Goal: Task Accomplishment & Management: Manage account settings

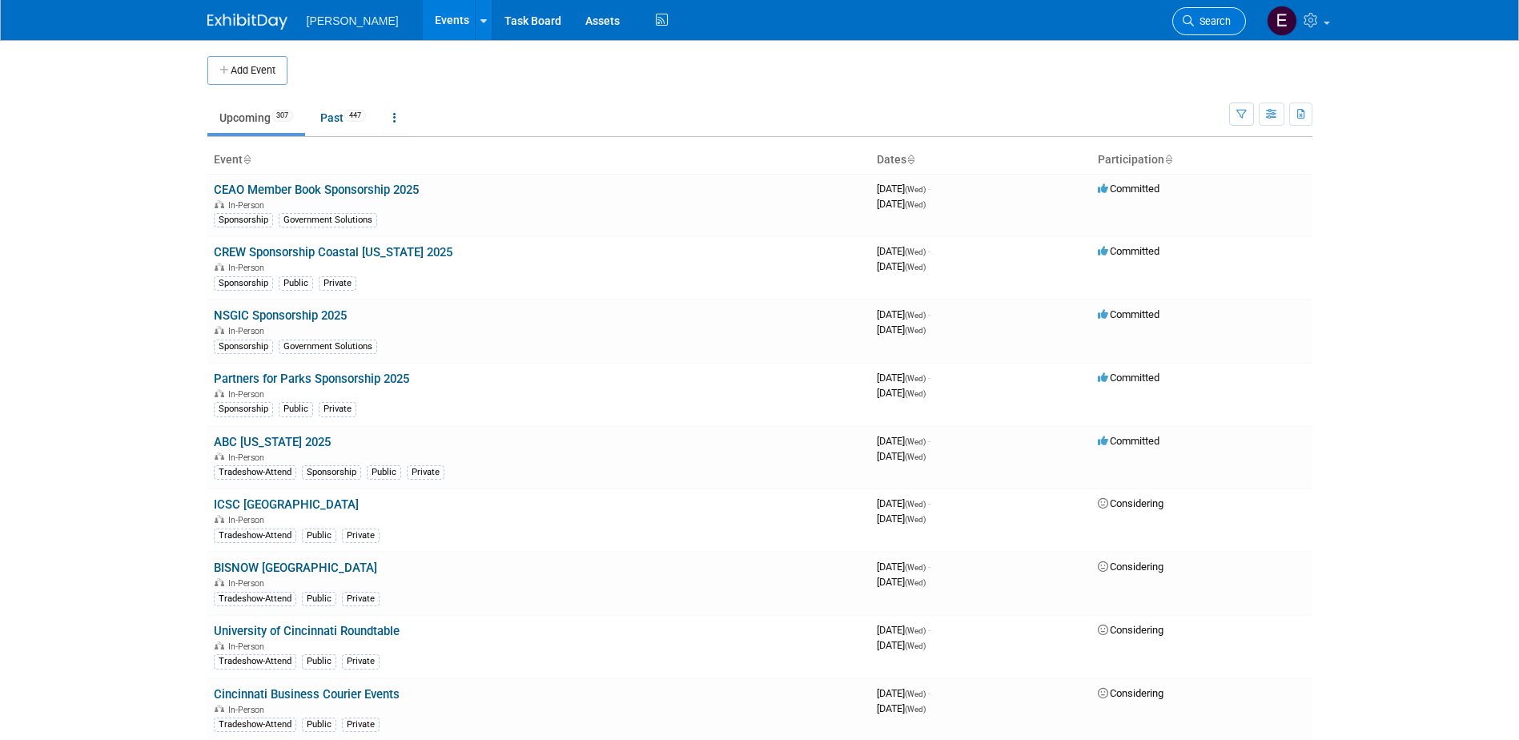
click at [1221, 18] on span "Search" at bounding box center [1212, 21] width 37 height 12
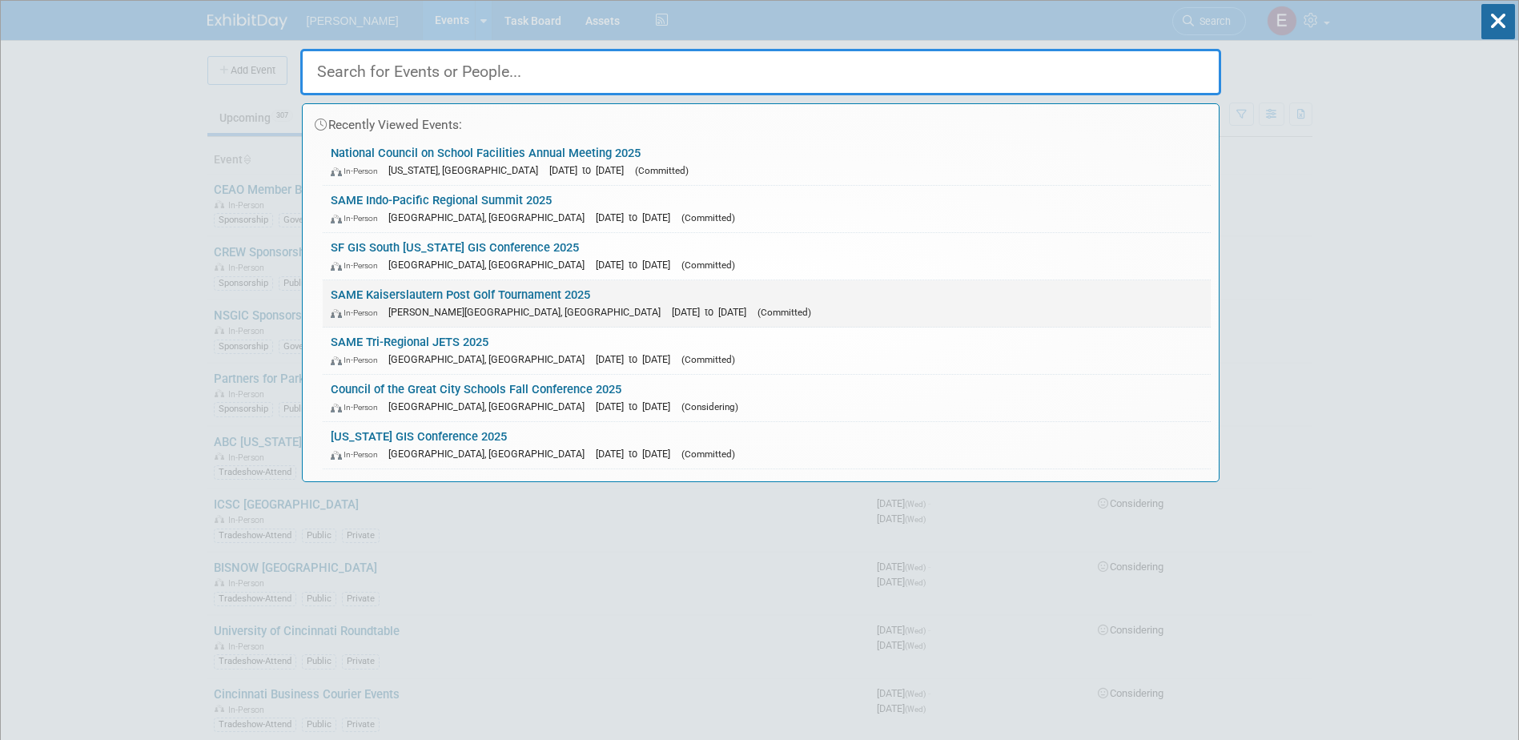
click at [457, 290] on link "SAME Kaiserslautern Post Golf Tournament 2025 In-Person Ramstein-Miesenbach, Ge…" at bounding box center [767, 303] width 888 height 46
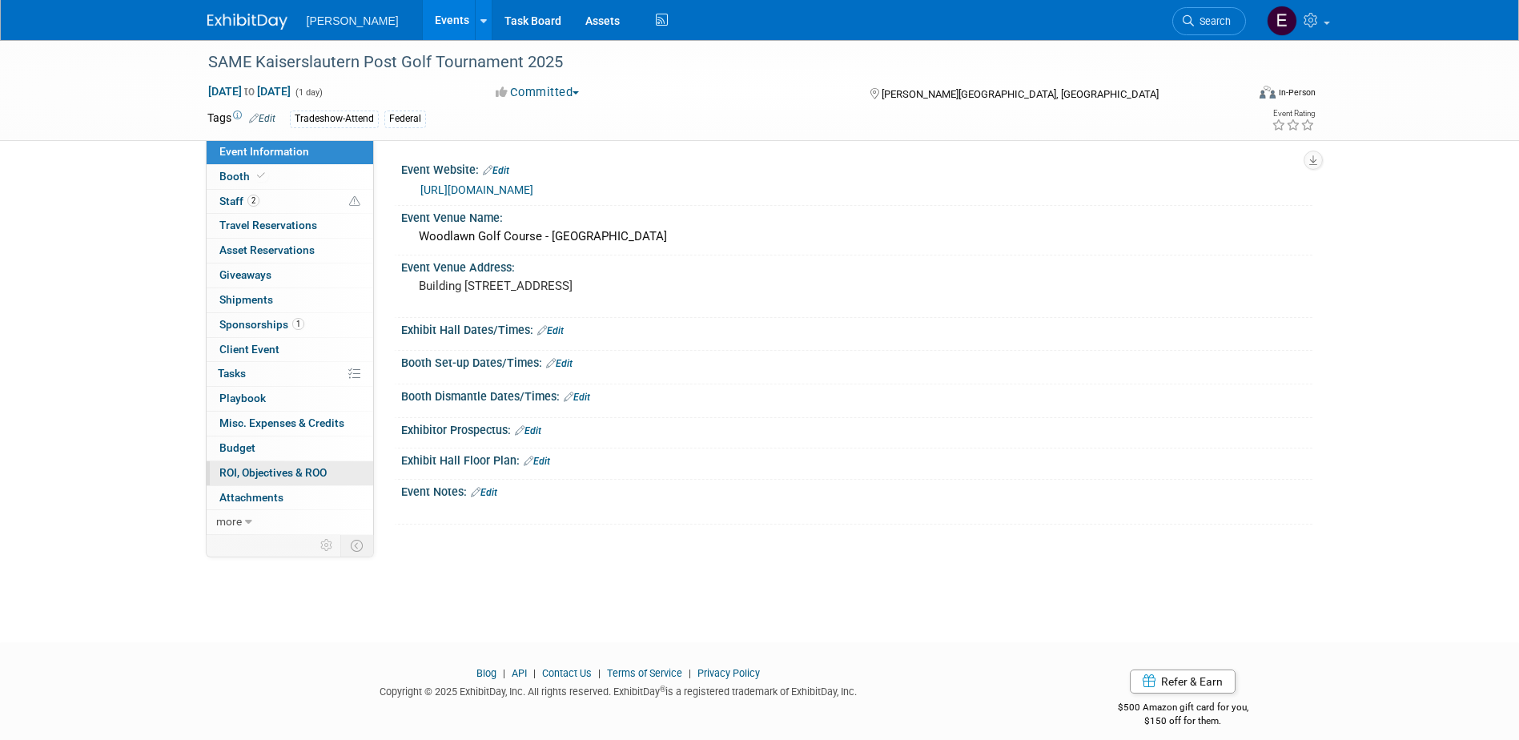
click at [270, 469] on span "ROI, Objectives & ROO 0" at bounding box center [272, 472] width 107 height 13
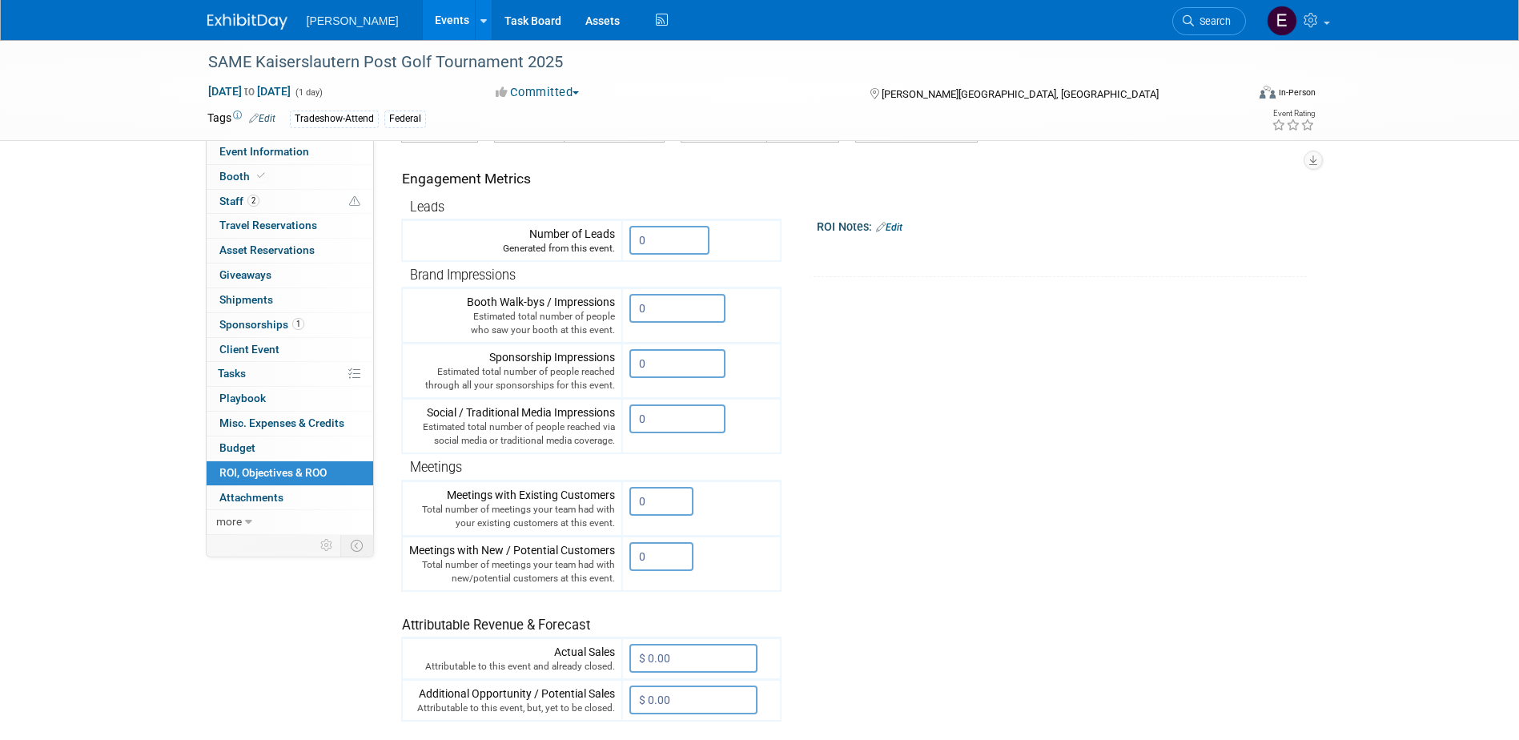
scroll to position [139, 0]
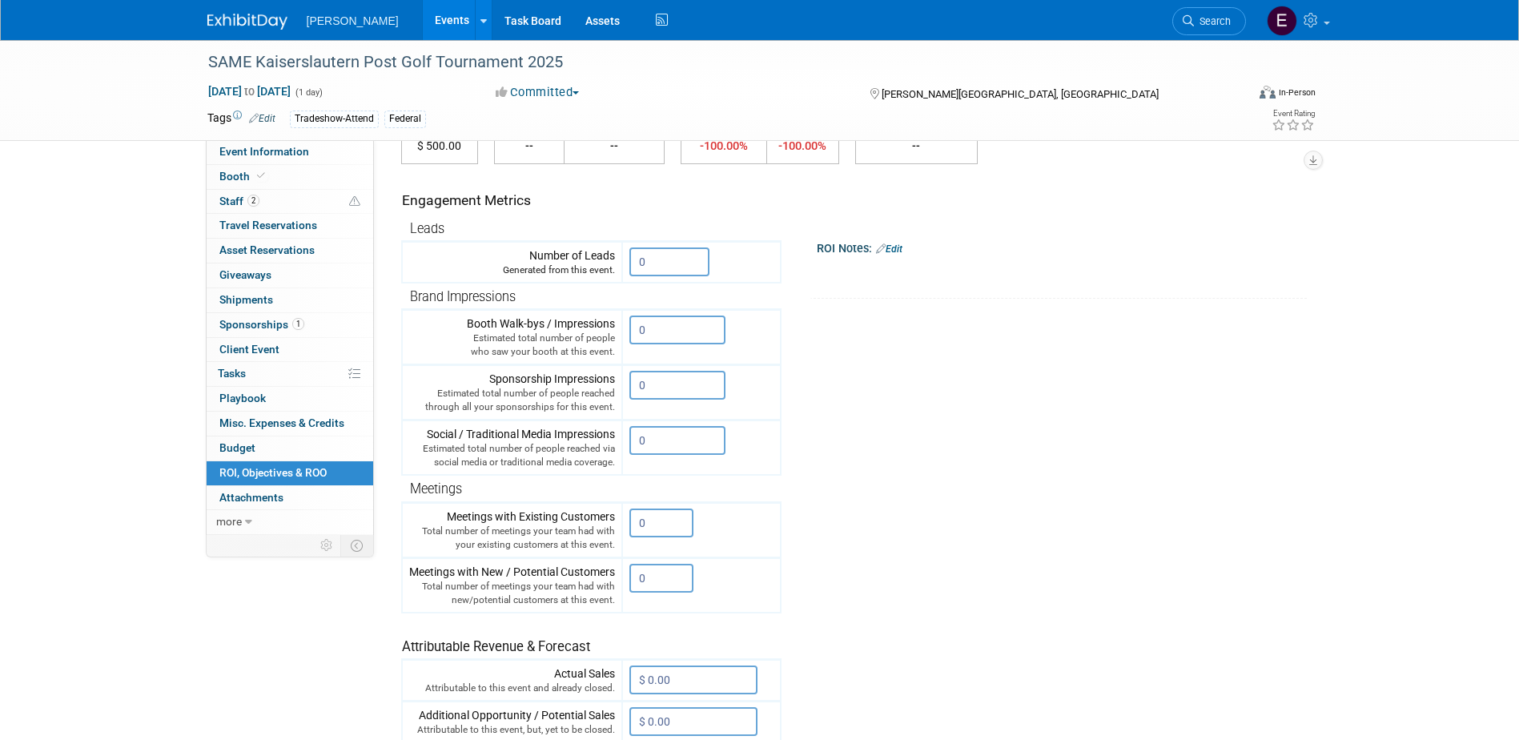
click at [900, 243] on link "Edit" at bounding box center [889, 248] width 26 height 11
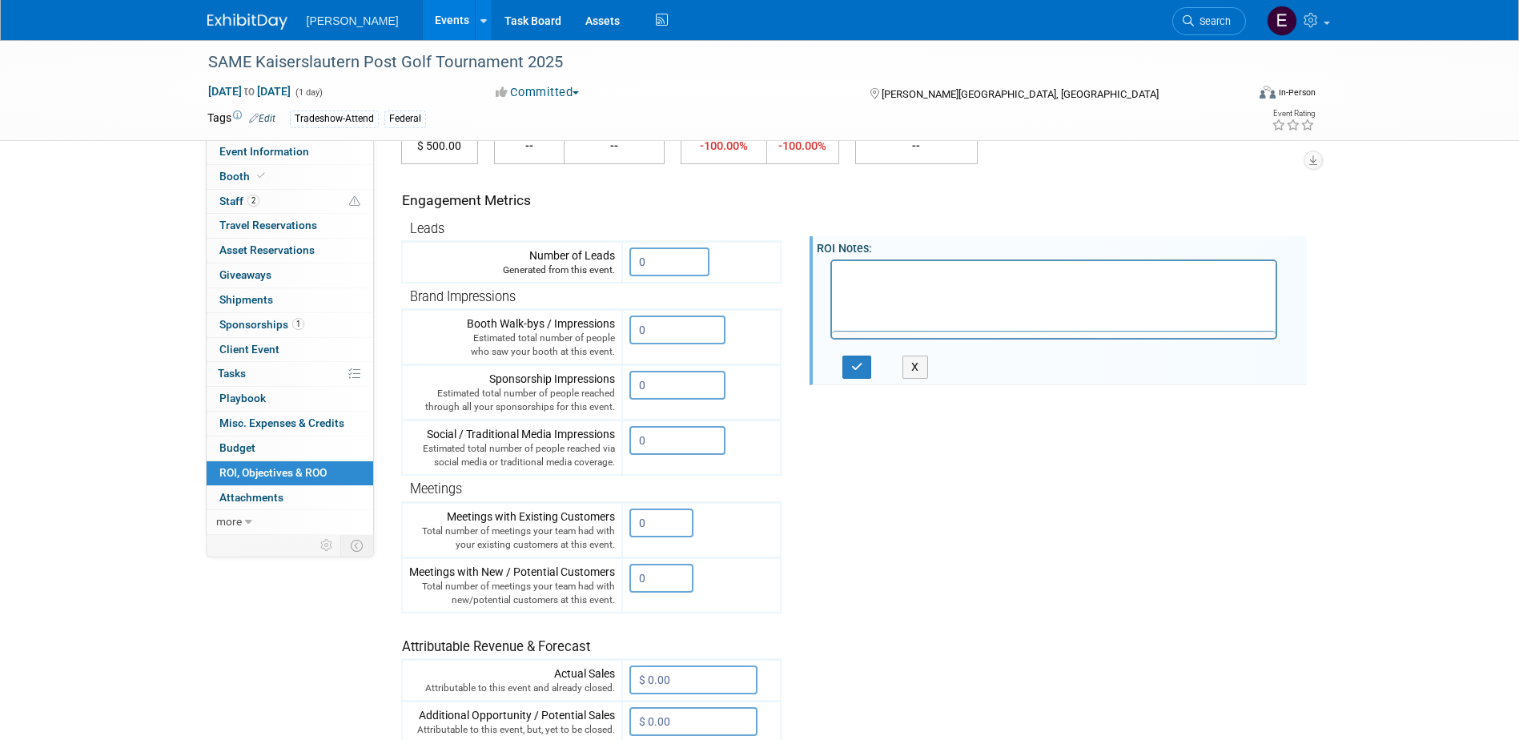
scroll to position [0, 0]
click at [873, 274] on p "Rich Text Area. Press ALT-0 for help." at bounding box center [1054, 275] width 426 height 16
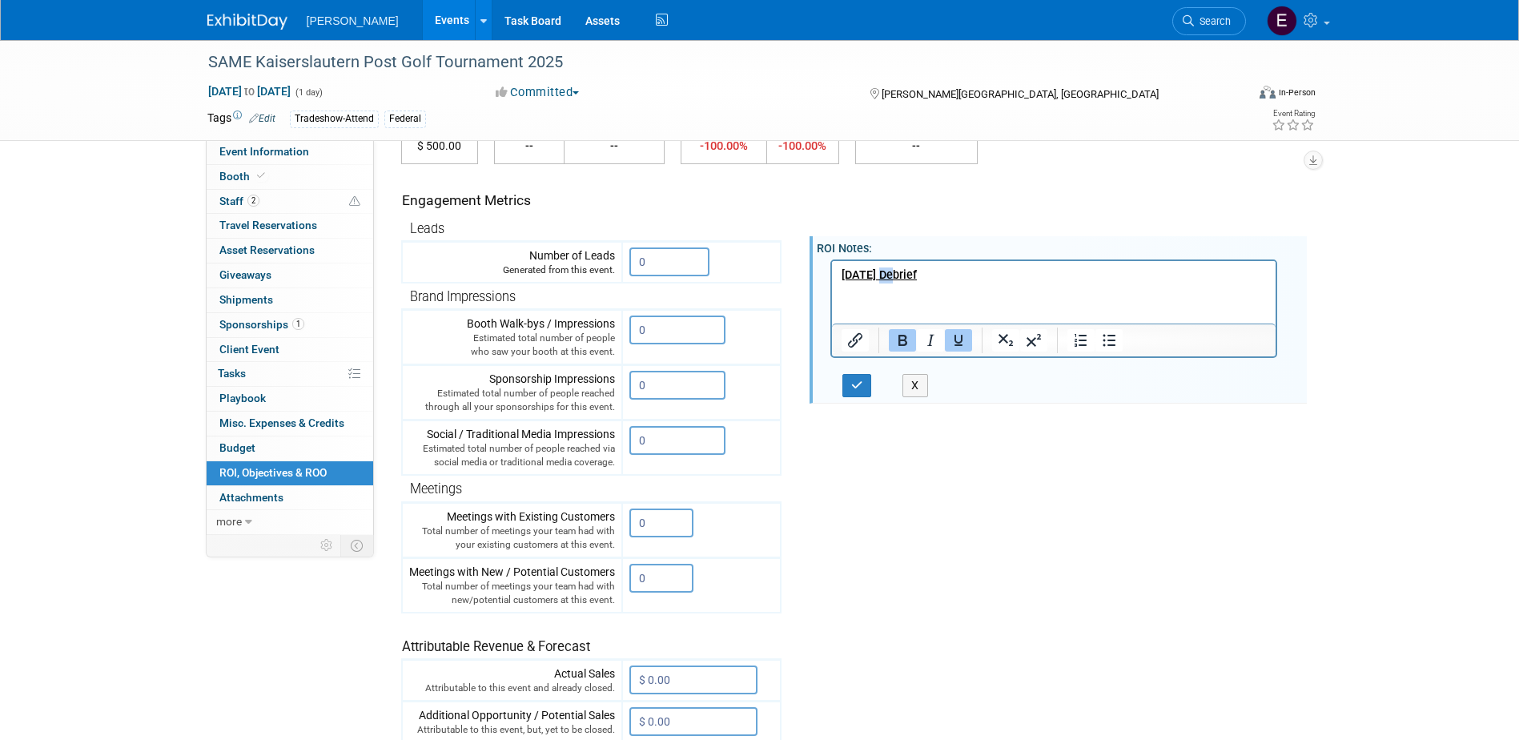
drag, startPoint x: 891, startPoint y: 272, endPoint x: 881, endPoint y: 280, distance: 12.7
click at [881, 280] on b "August 14, 2025 Debrief" at bounding box center [878, 275] width 75 height 14
click at [1032, 272] on p "August 29, 2025 Debrief" at bounding box center [1054, 275] width 426 height 16
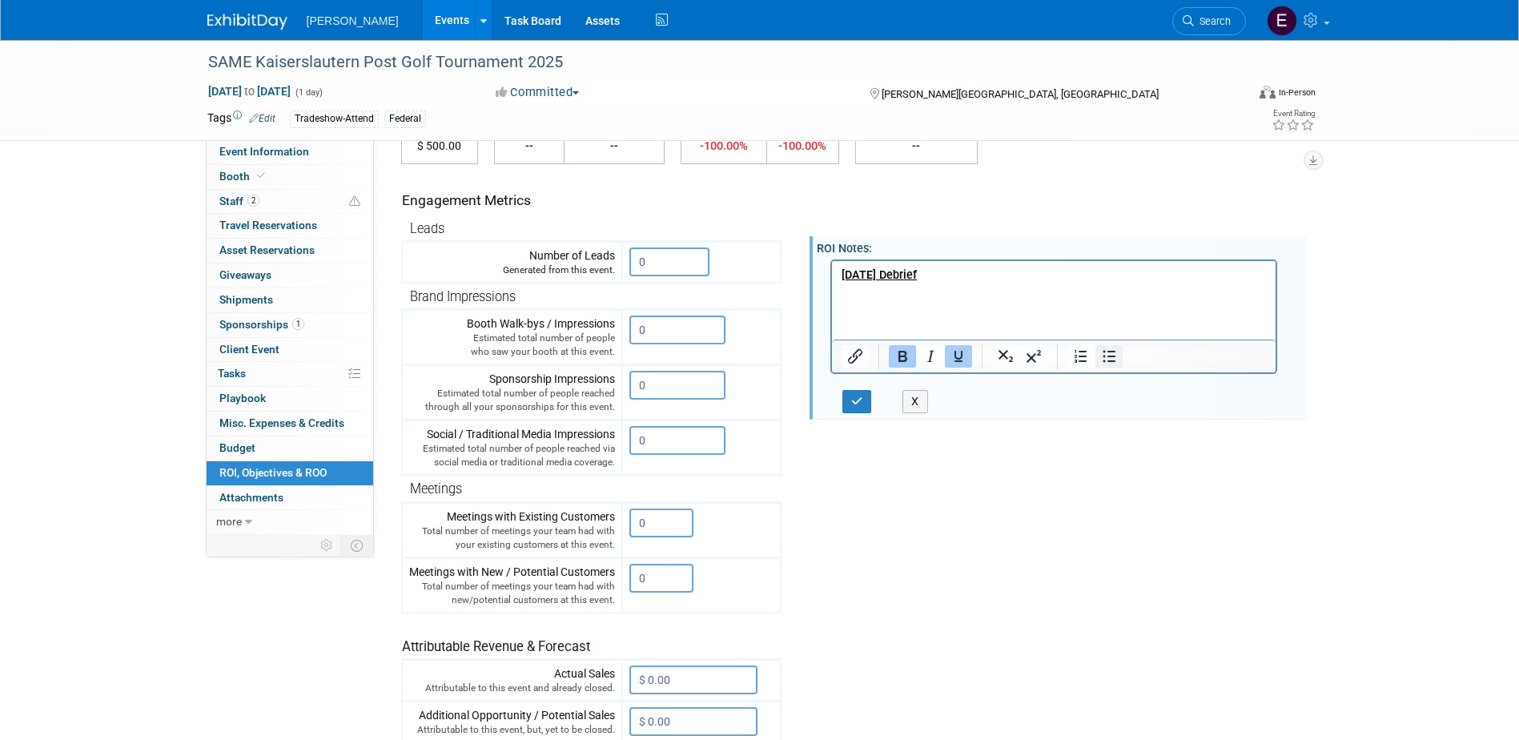
click at [1107, 359] on icon "Bullet list" at bounding box center [1109, 356] width 19 height 19
click at [883, 290] on li "Rich Text Area. Press ALT-0 for help." at bounding box center [1070, 291] width 394 height 16
click at [903, 356] on icon "Bold" at bounding box center [903, 356] width 9 height 11
click at [961, 360] on icon "Underline" at bounding box center [958, 356] width 19 height 19
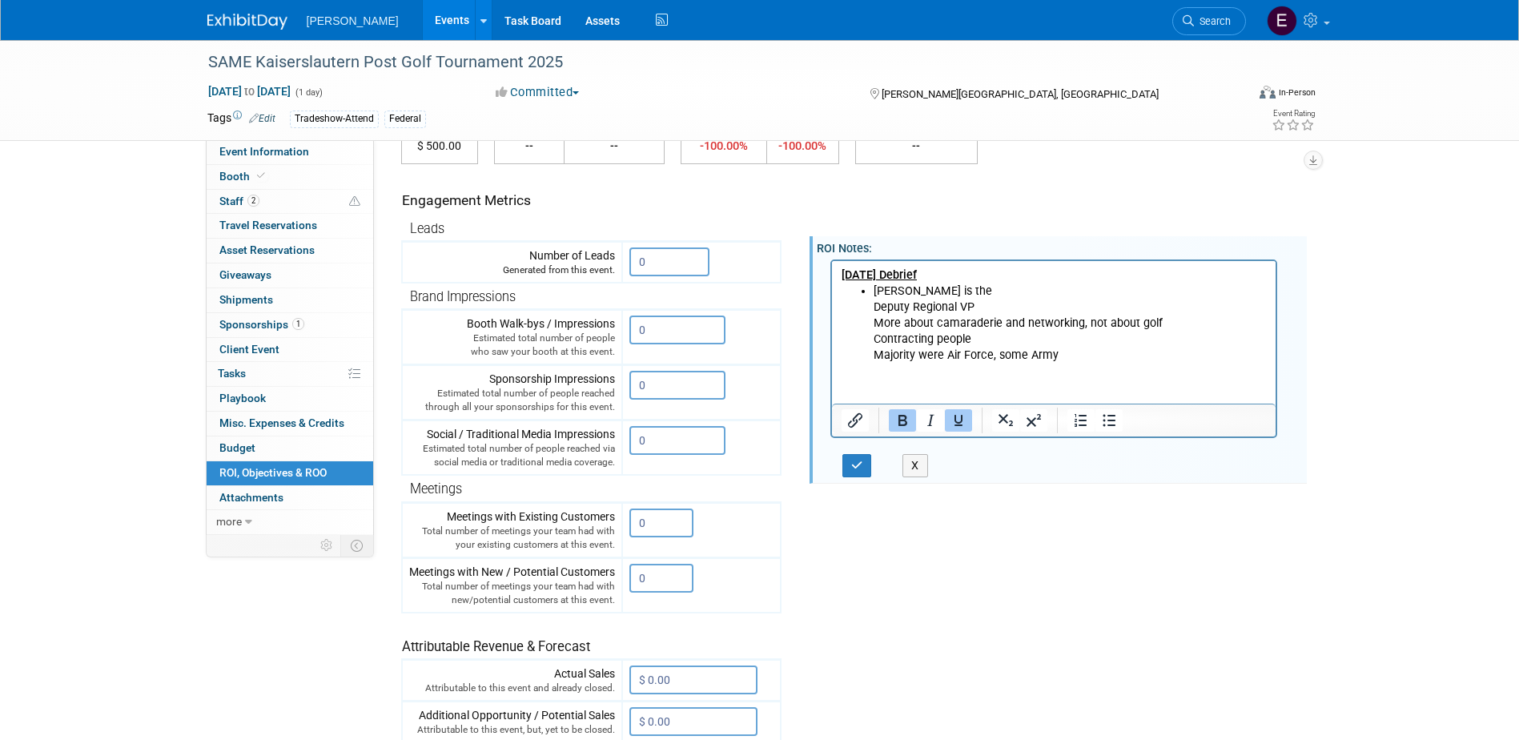
drag, startPoint x: 872, startPoint y: 310, endPoint x: 888, endPoint y: 309, distance: 16.0
click at [874, 310] on p "Deputy Regional VP" at bounding box center [1070, 307] width 394 height 16
click at [869, 308] on ul "Aaron is the Deputy Regional VP More about camaraderie and networking, not abou…" at bounding box center [1054, 323] width 426 height 80
click at [873, 308] on p "Deputy Regional VP" at bounding box center [1070, 307] width 394 height 16
drag, startPoint x: 972, startPoint y: 308, endPoint x: 852, endPoint y: 304, distance: 119.4
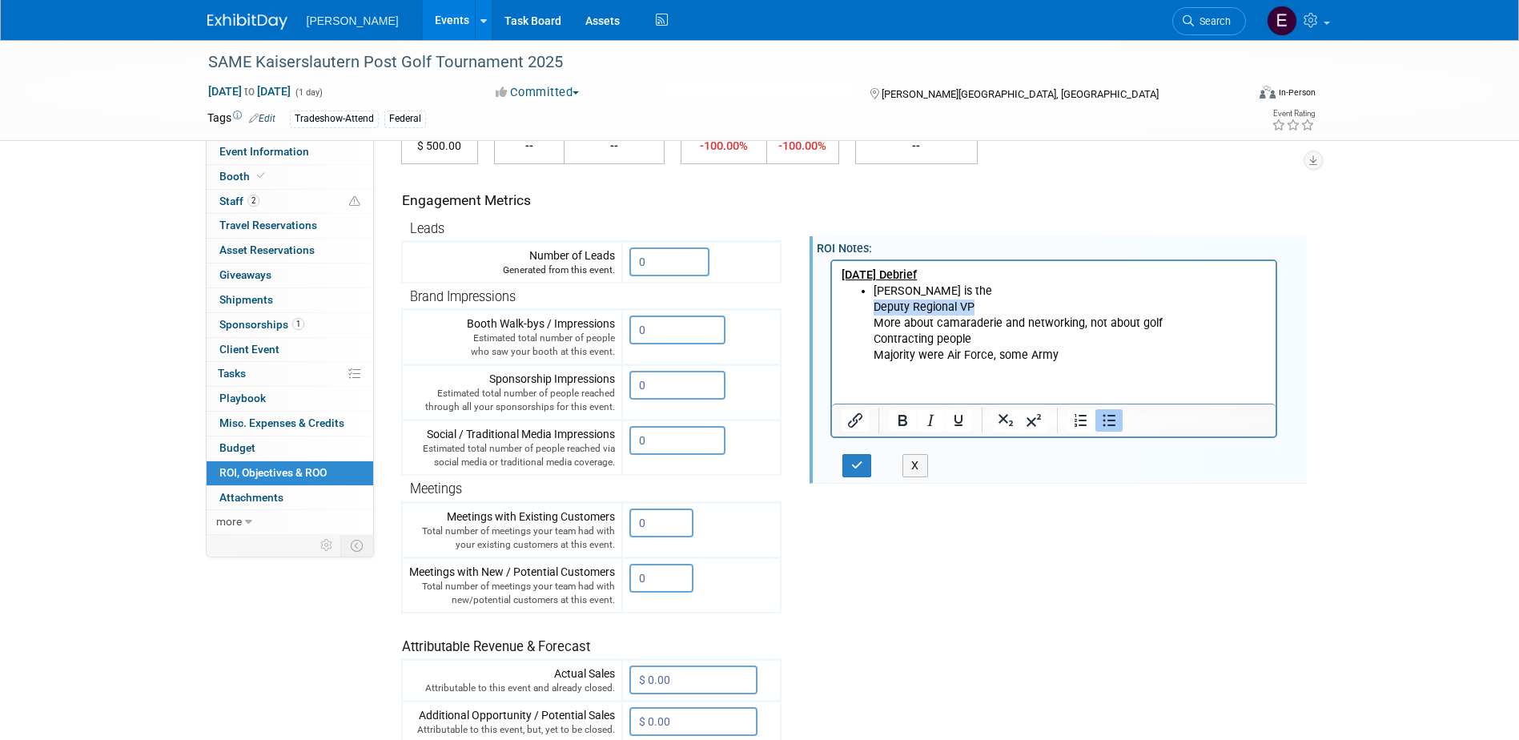
click at [852, 301] on ul "Aaron is the Deputy Regional VP More about camaraderie and networking, not abou…" at bounding box center [1054, 323] width 426 height 80
click at [946, 291] on li "Aaron is the More about camaraderie and networking, not about golf Contracting …" at bounding box center [1070, 323] width 394 height 80
click at [940, 291] on li "Aaron is the More about camaraderie and networking, not about golf Contracting …" at bounding box center [1070, 323] width 394 height 80
click at [933, 288] on li "Aaron is the More about camaraderie and networking, not about golf Contracting …" at bounding box center [1070, 323] width 394 height 80
click at [1033, 283] on li "Aaron is the Deputy Regional VP More about camaraderie and networking, not abou…" at bounding box center [1070, 323] width 394 height 80
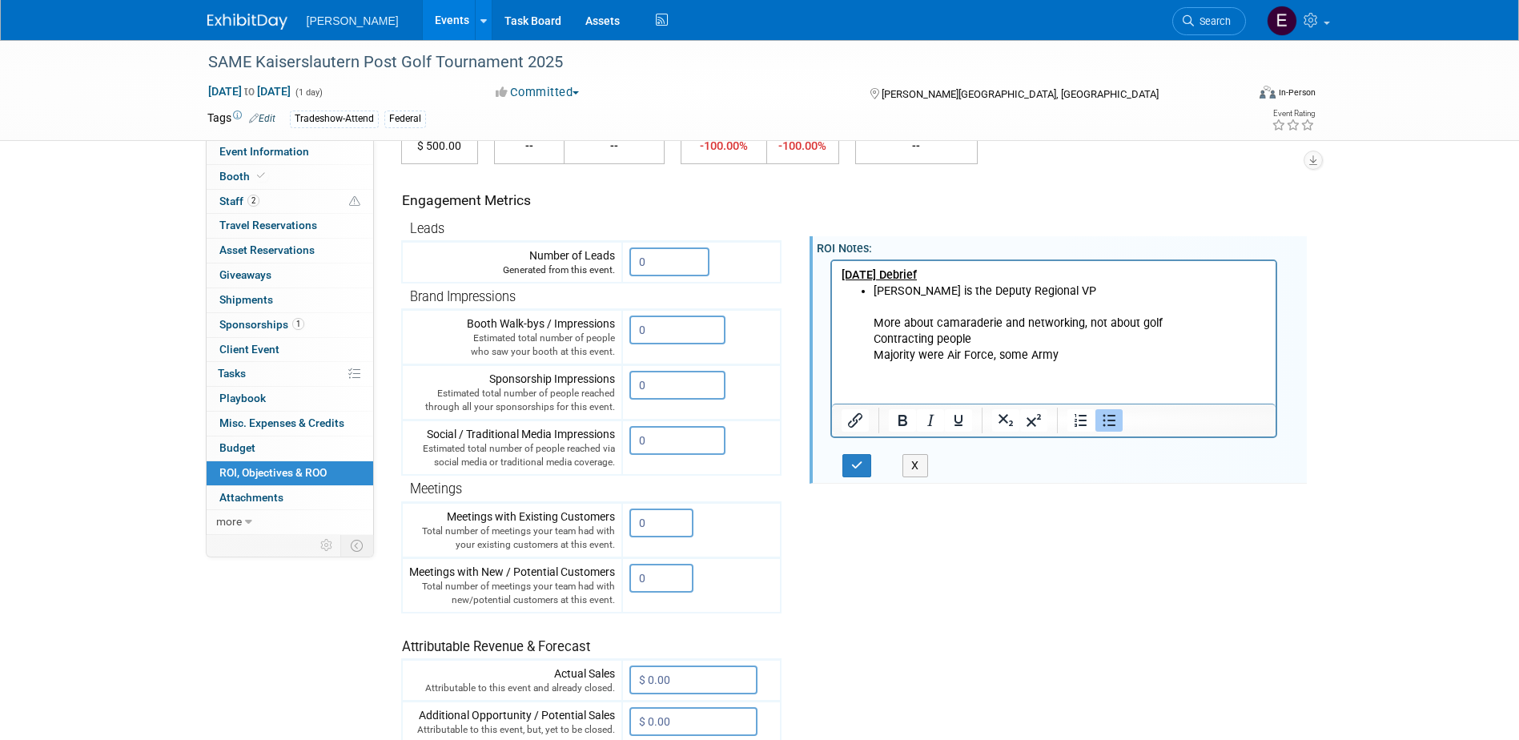
click at [1044, 289] on li "Aaron is the Deputy Regional VP More about camaraderie and networking, not abou…" at bounding box center [1070, 323] width 394 height 80
click at [1041, 291] on li "Aaron is the Deputy Regional VP More about camaraderie and networking, not abou…" at bounding box center [1070, 323] width 394 height 80
click at [1036, 291] on li "Aaron is the Deputy Regional VP More about camaraderie and networking, not abou…" at bounding box center [1070, 323] width 394 height 80
click at [934, 321] on p "More about camaraderie and networking, not about golf" at bounding box center [1070, 323] width 394 height 16
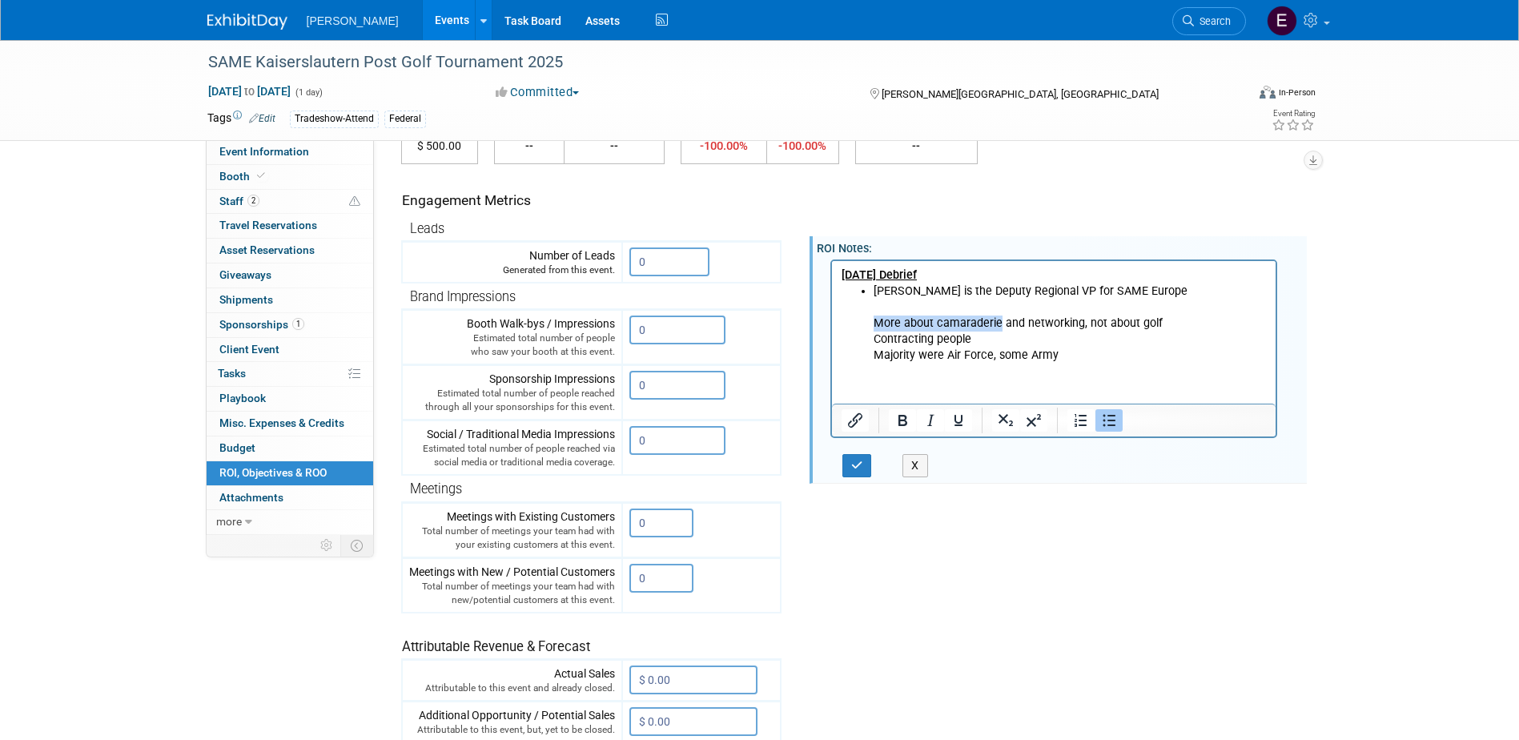
drag, startPoint x: 933, startPoint y: 321, endPoint x: 905, endPoint y: 323, distance: 28.1
click at [862, 317] on ul "Aaron is the Deputy Regional VP for SAME Europe More about camaraderie and netw…" at bounding box center [1054, 323] width 426 height 80
click at [911, 324] on p "More about camaraderie and networking, not about golf" at bounding box center [1070, 323] width 394 height 16
click at [943, 326] on p "More about camaraderie and networking, not about golf" at bounding box center [1070, 323] width 394 height 16
drag, startPoint x: 931, startPoint y: 324, endPoint x: 869, endPoint y: 309, distance: 64.1
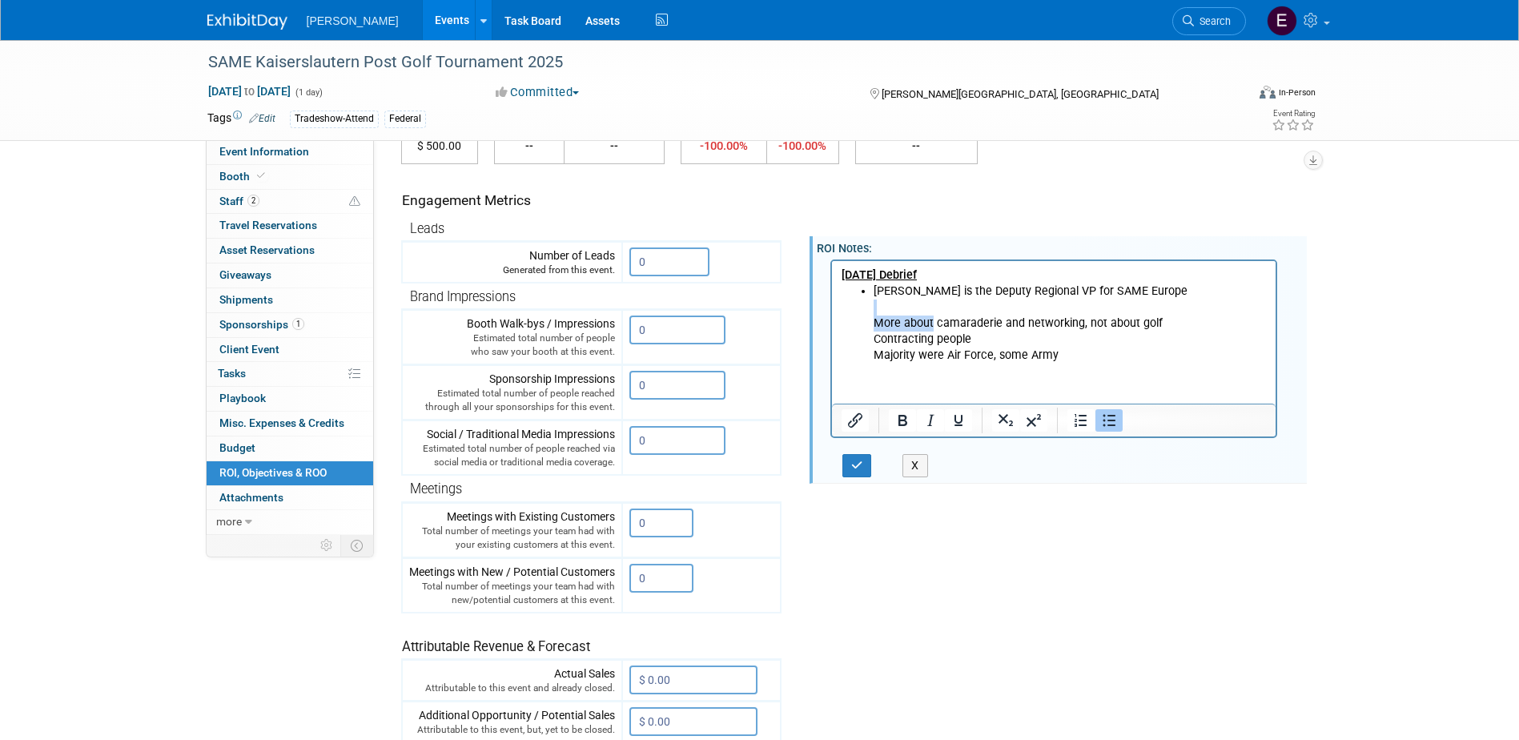
click at [869, 309] on ul "Aaron is the Deputy Regional VP for SAME Europe More about camaraderie and netw…" at bounding box center [1054, 323] width 426 height 80
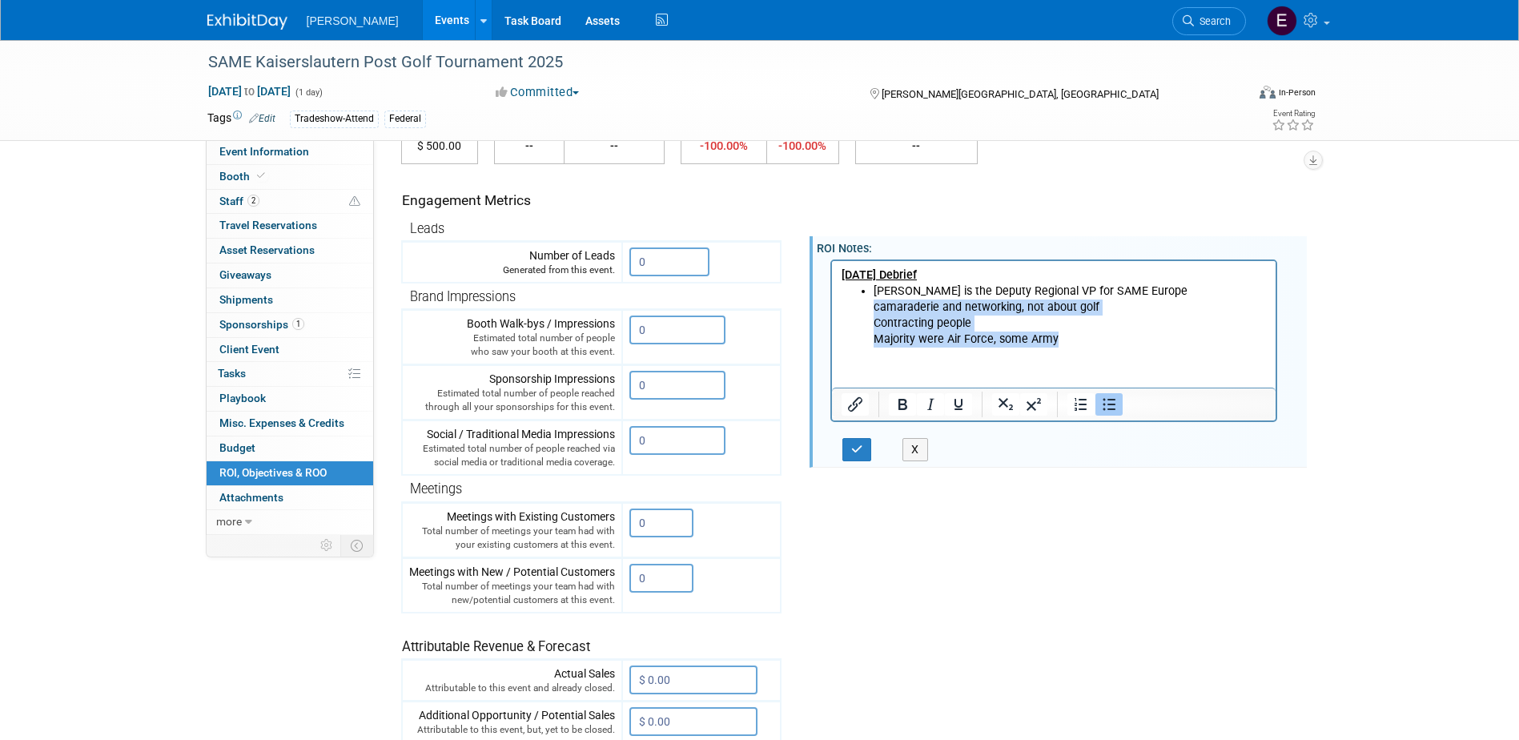
drag, startPoint x: 1080, startPoint y: 346, endPoint x: 819, endPoint y: 303, distance: 263.9
click at [831, 303] on html "August 29, 2025 Debrief Aaron is the Deputy Regional VP for SAME Europe camarad…" at bounding box center [1053, 303] width 445 height 86
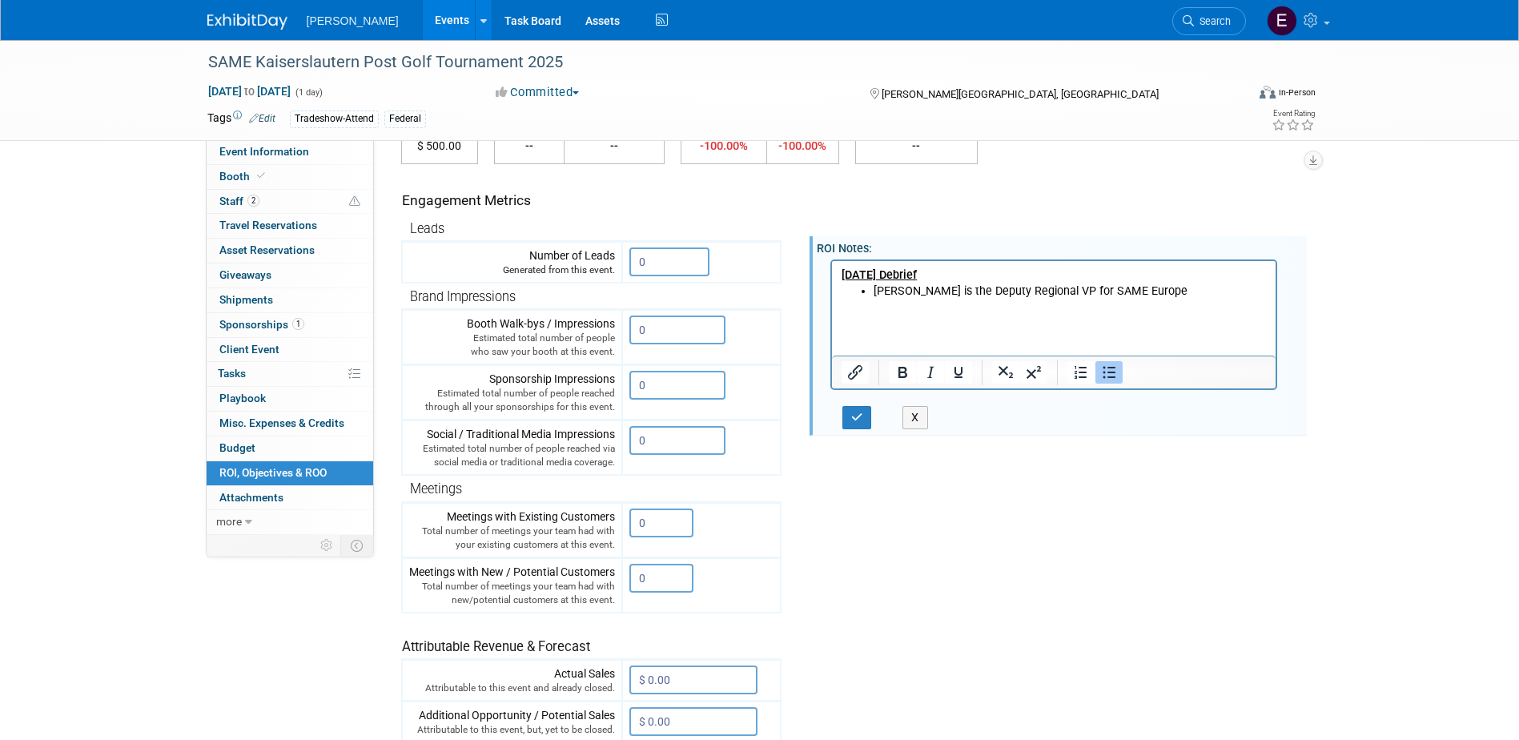
click at [1125, 290] on li "Aaron is the Deputy Regional VP for SAME Europe" at bounding box center [1070, 299] width 394 height 32
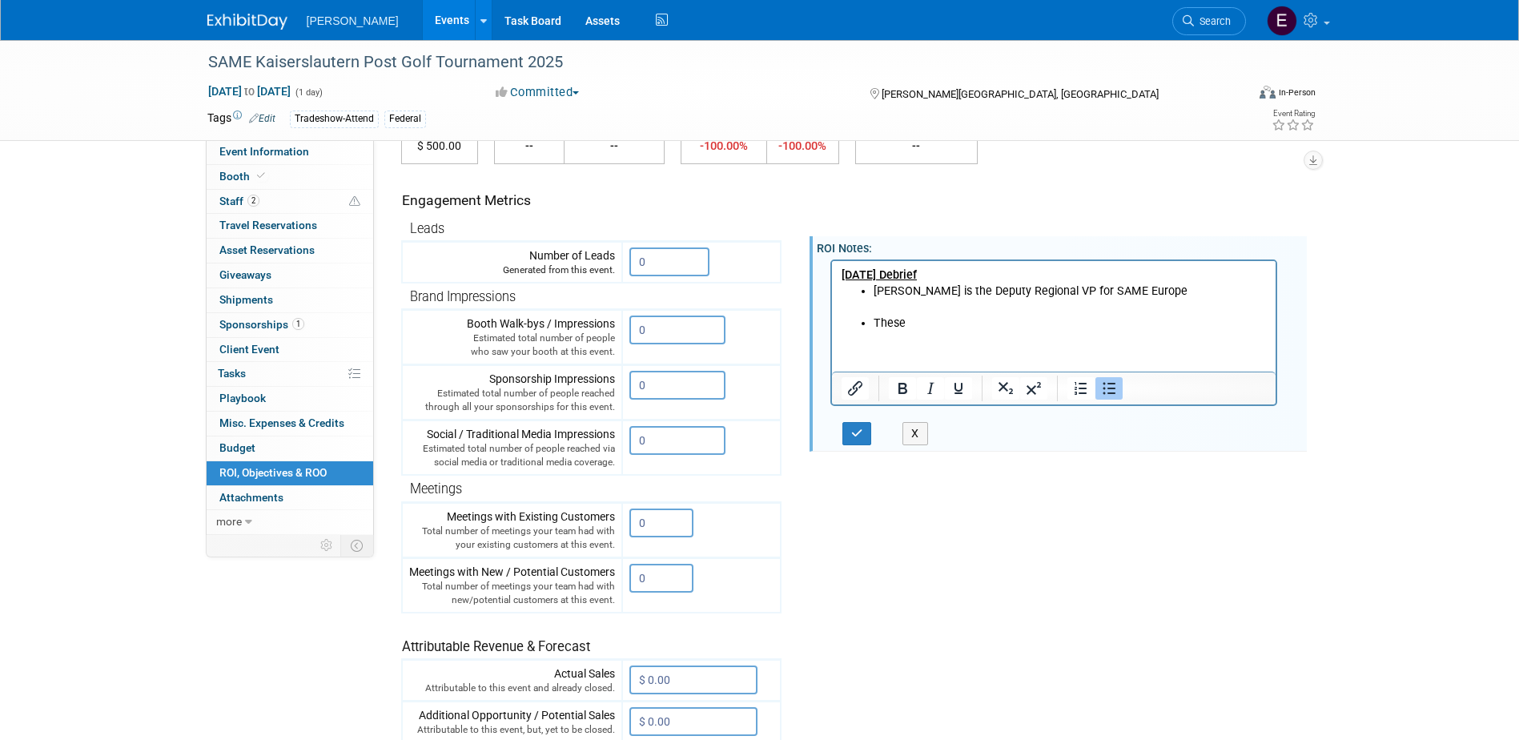
click at [975, 277] on p "August 29, 2025 Debrief" at bounding box center [1054, 275] width 426 height 16
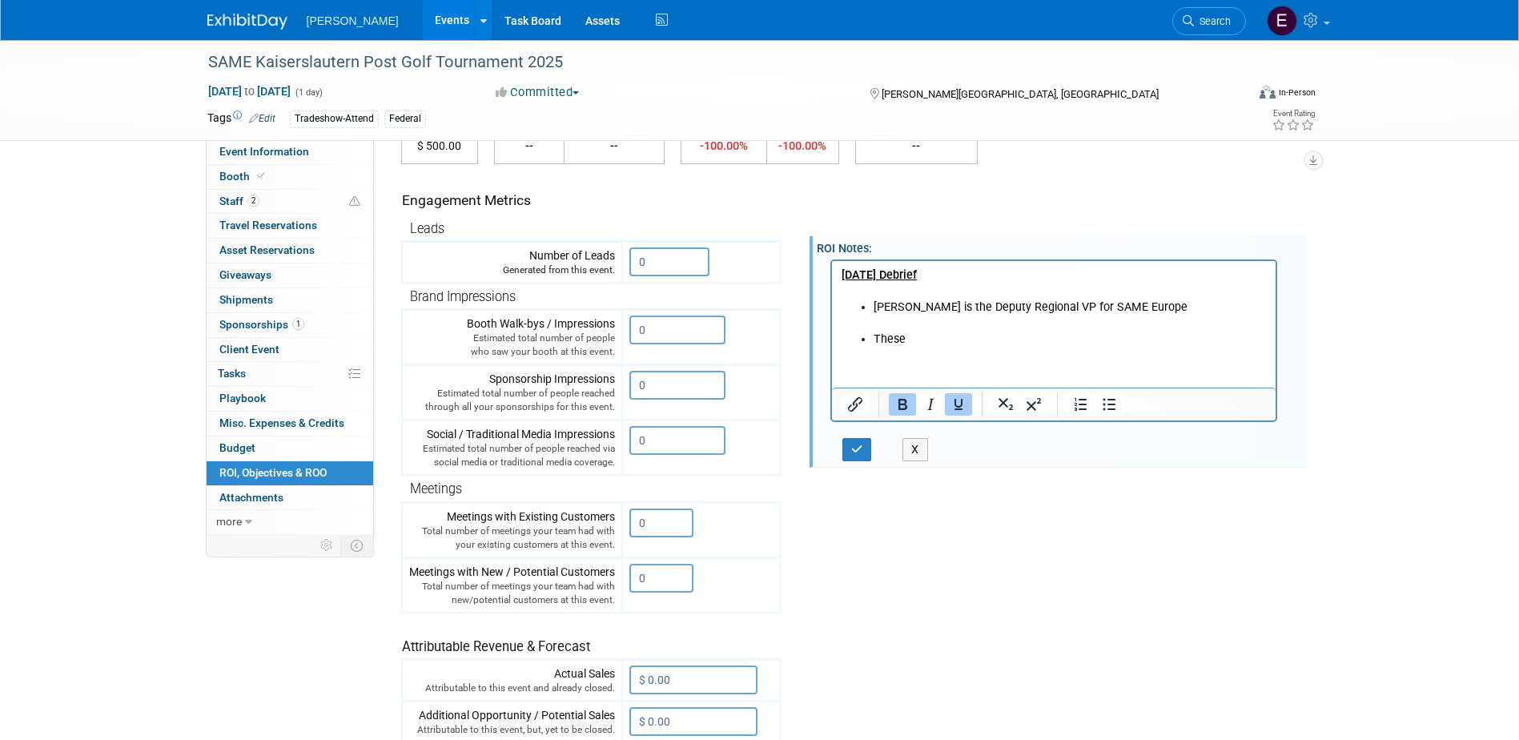
click at [921, 337] on li "These" at bounding box center [1070, 339] width 394 height 16
click at [873, 340] on li "These" at bounding box center [1070, 339] width 394 height 16
drag, startPoint x: 954, startPoint y: 330, endPoint x: 910, endPoint y: 342, distance: 45.7
click at [910, 342] on li "Aaron is the Deputy Regional VP for SAME Europe These" at bounding box center [1070, 323] width 394 height 48
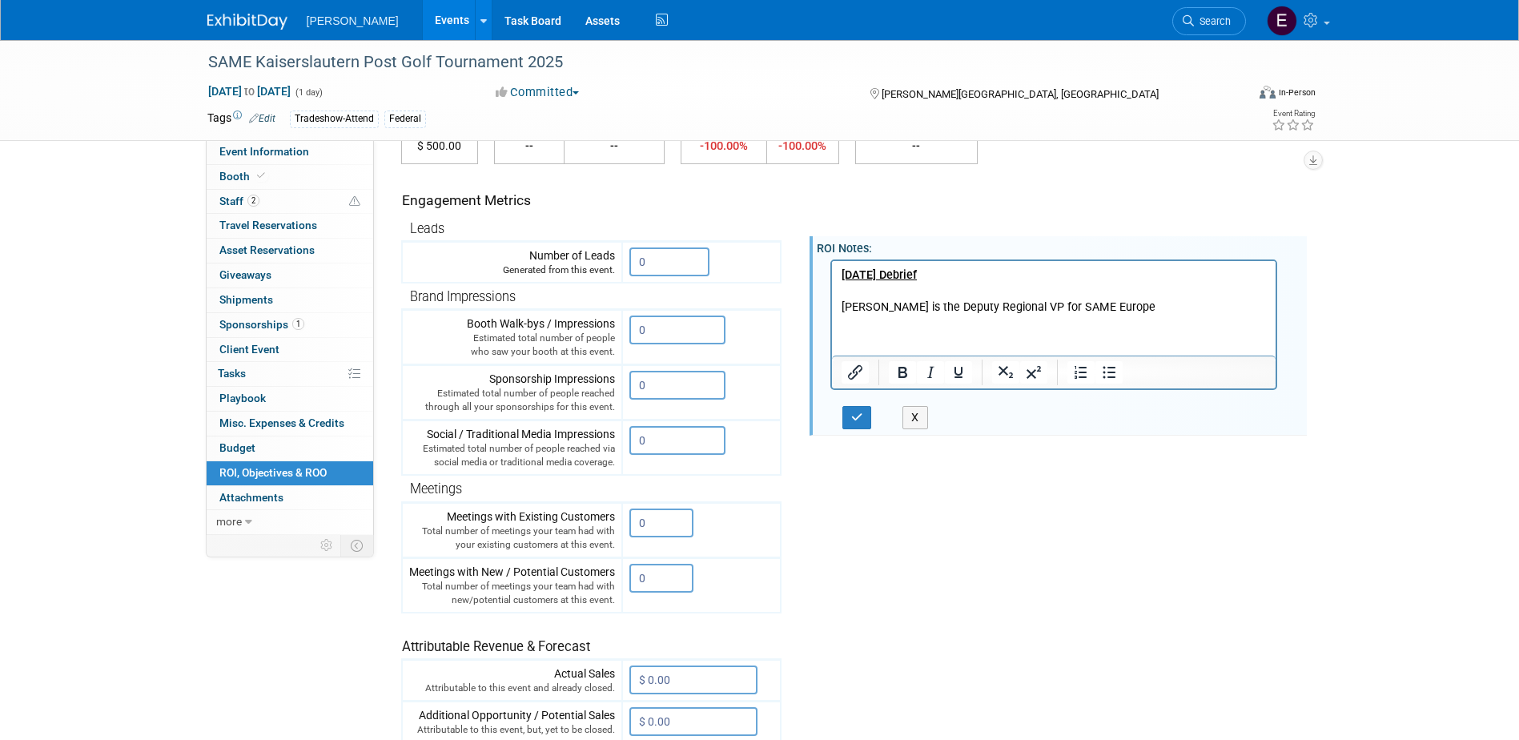
click at [1104, 300] on p "Aaron is the Deputy Regional VP for SAME Europe" at bounding box center [1054, 307] width 426 height 16
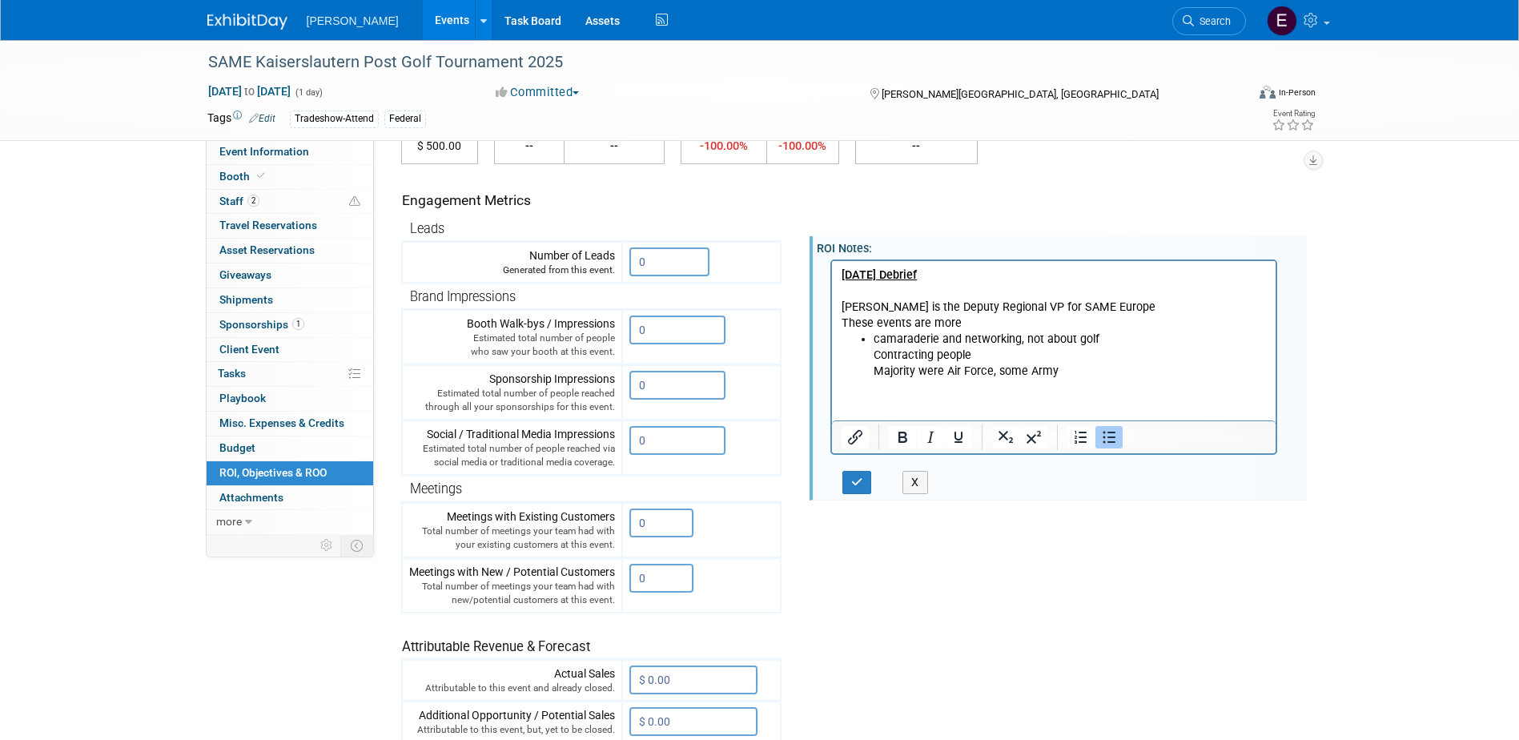
click at [869, 339] on ul "camaraderie and networking, not about golf Contracting people Majority were Air…" at bounding box center [1054, 355] width 426 height 48
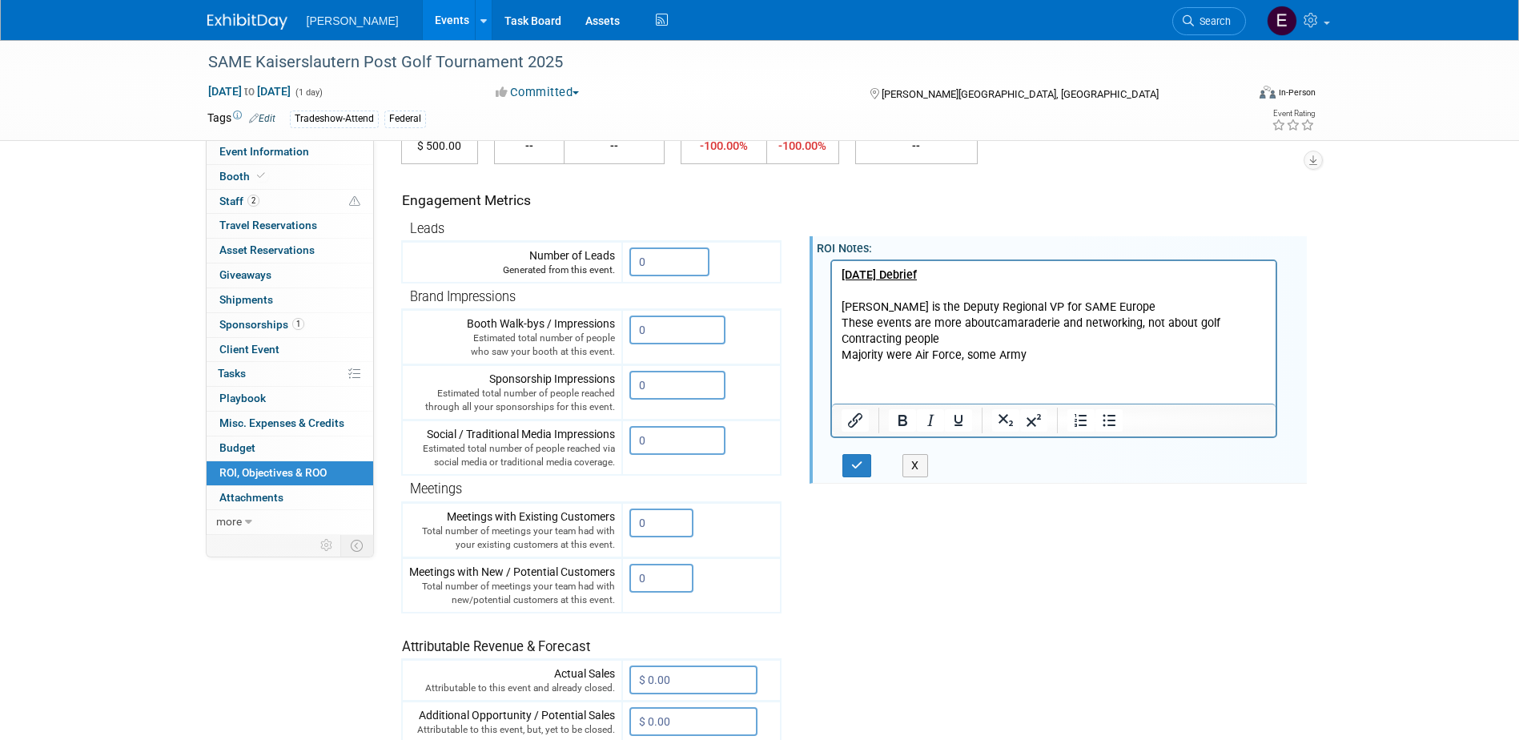
click at [943, 341] on p "Contracting people" at bounding box center [1054, 339] width 426 height 16
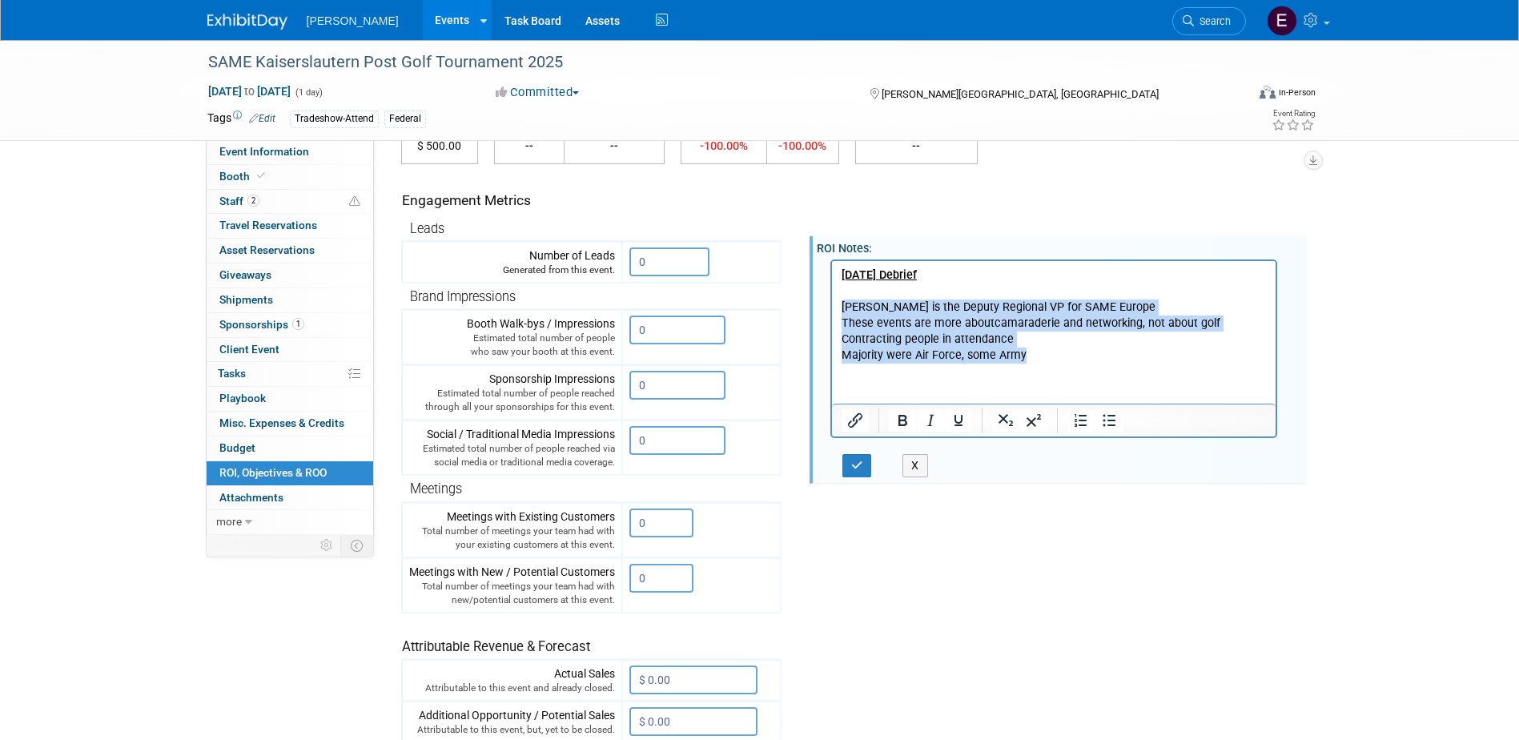
drag, startPoint x: 1045, startPoint y: 357, endPoint x: 840, endPoint y: 309, distance: 210.6
click at [840, 309] on body "August 29, 2025 Debrief Aaron is the Deputy Regional VP for SAME Europe These e…" at bounding box center [1054, 315] width 428 height 96
click at [1112, 424] on icon "Bullet list" at bounding box center [1109, 420] width 19 height 19
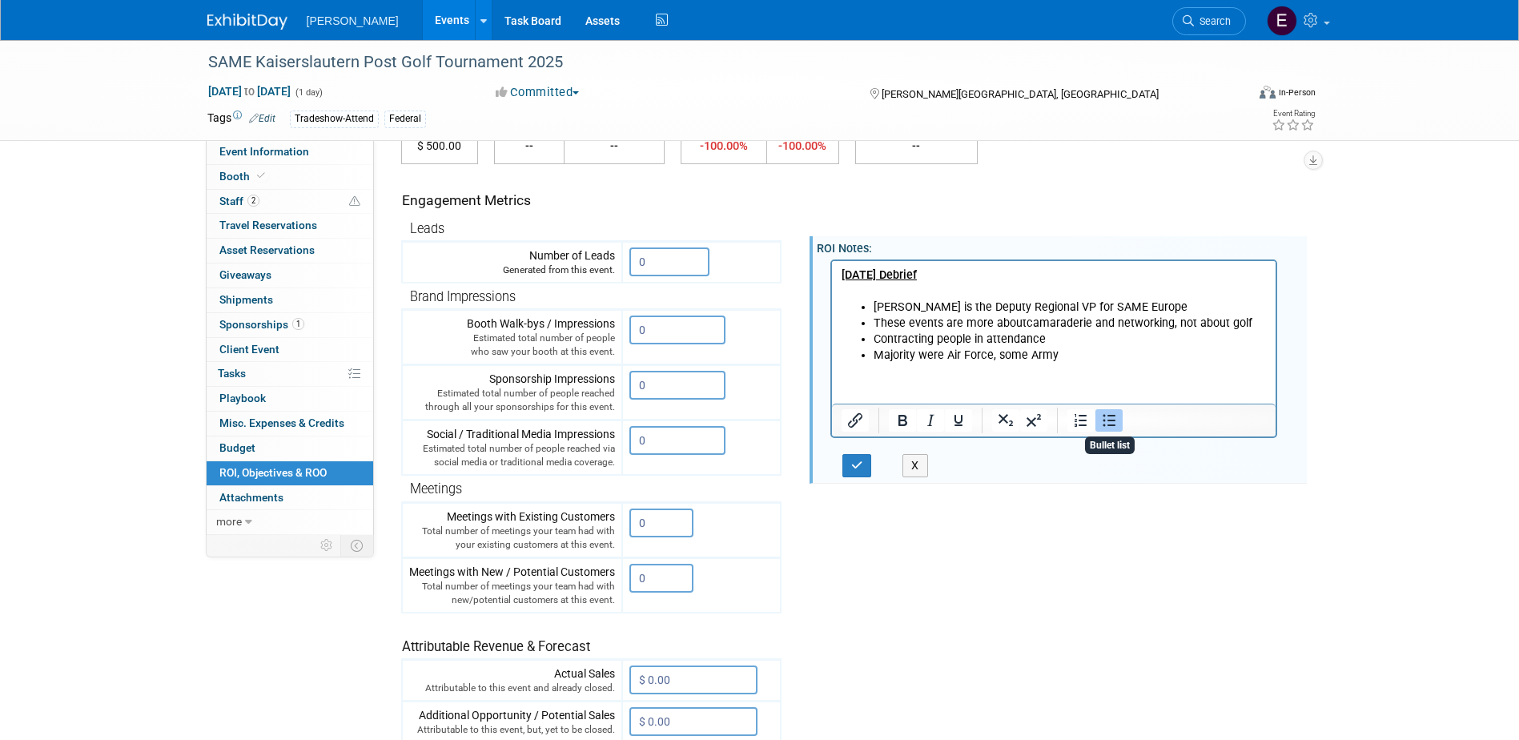
click at [1093, 353] on li "Majority were Air Force, some Army" at bounding box center [1070, 355] width 394 height 16
click at [1248, 323] on li "These events are more about camaraderie and networking, not about golf" at bounding box center [1070, 323] width 394 height 16
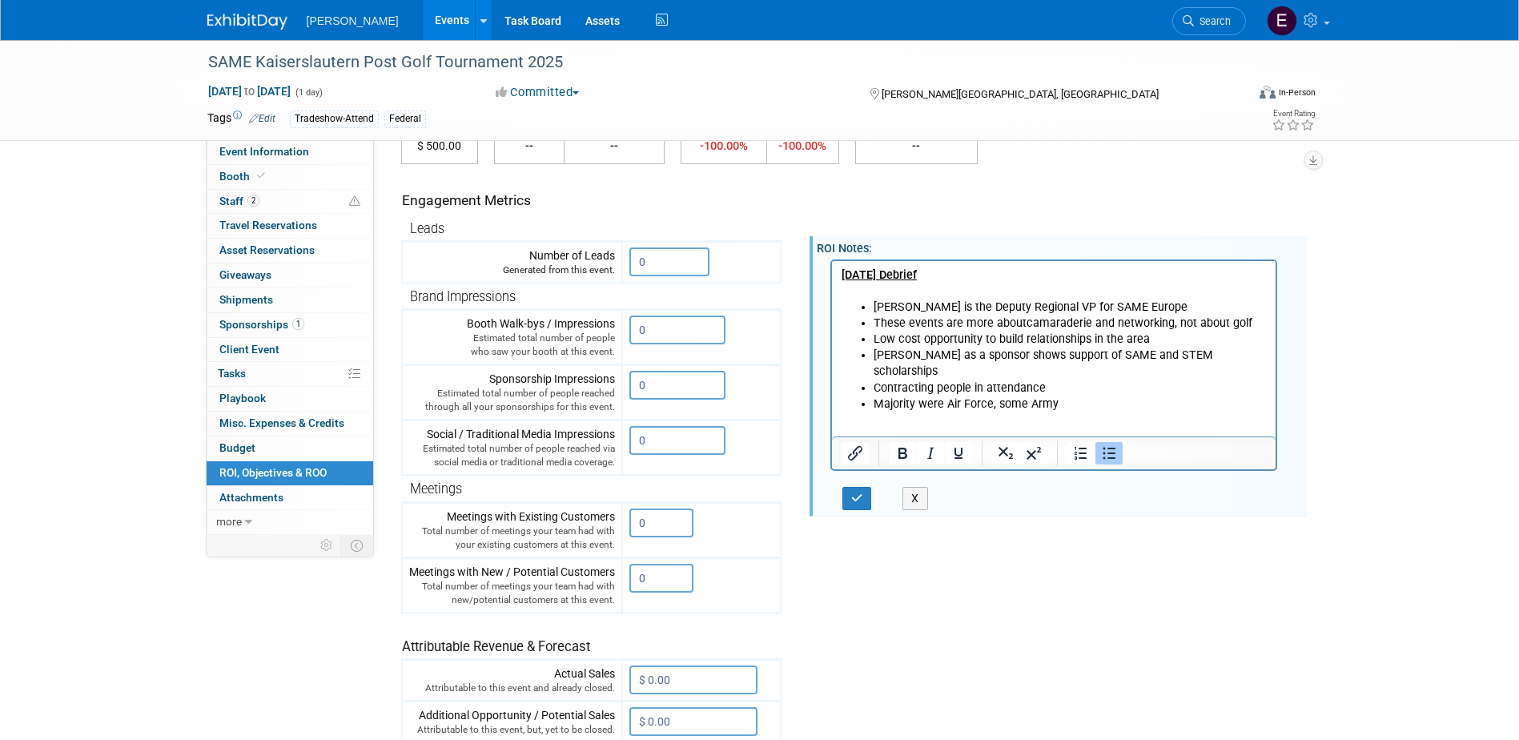
drag, startPoint x: 1106, startPoint y: 405, endPoint x: 1116, endPoint y: 406, distance: 9.6
click at [1108, 405] on html "August 29, 2025 Debrief Aaron is the Deputy Regional VP for SAME Europe These e…" at bounding box center [1053, 335] width 445 height 151
click at [866, 499] on button "button" at bounding box center [858, 498] width 30 height 23
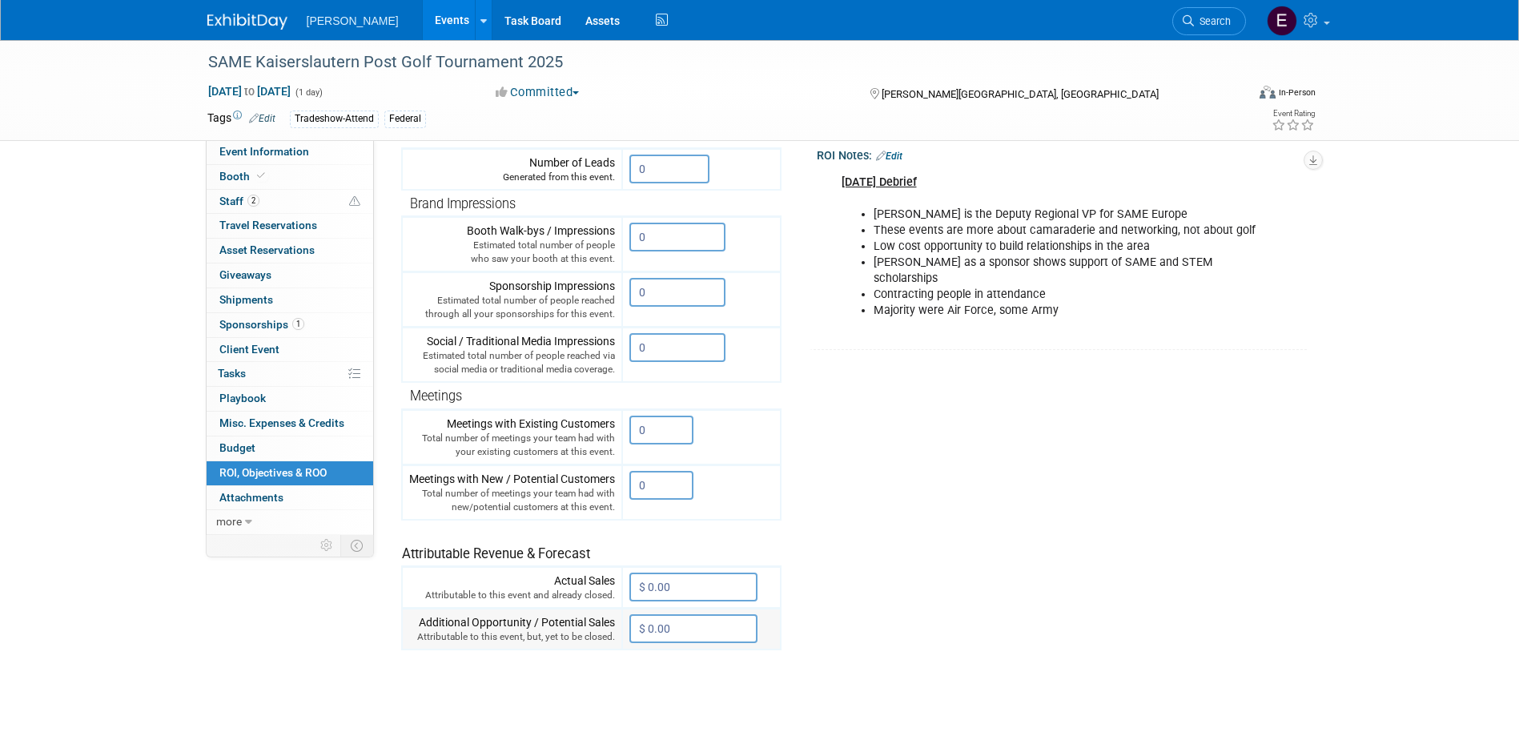
scroll to position [139, 0]
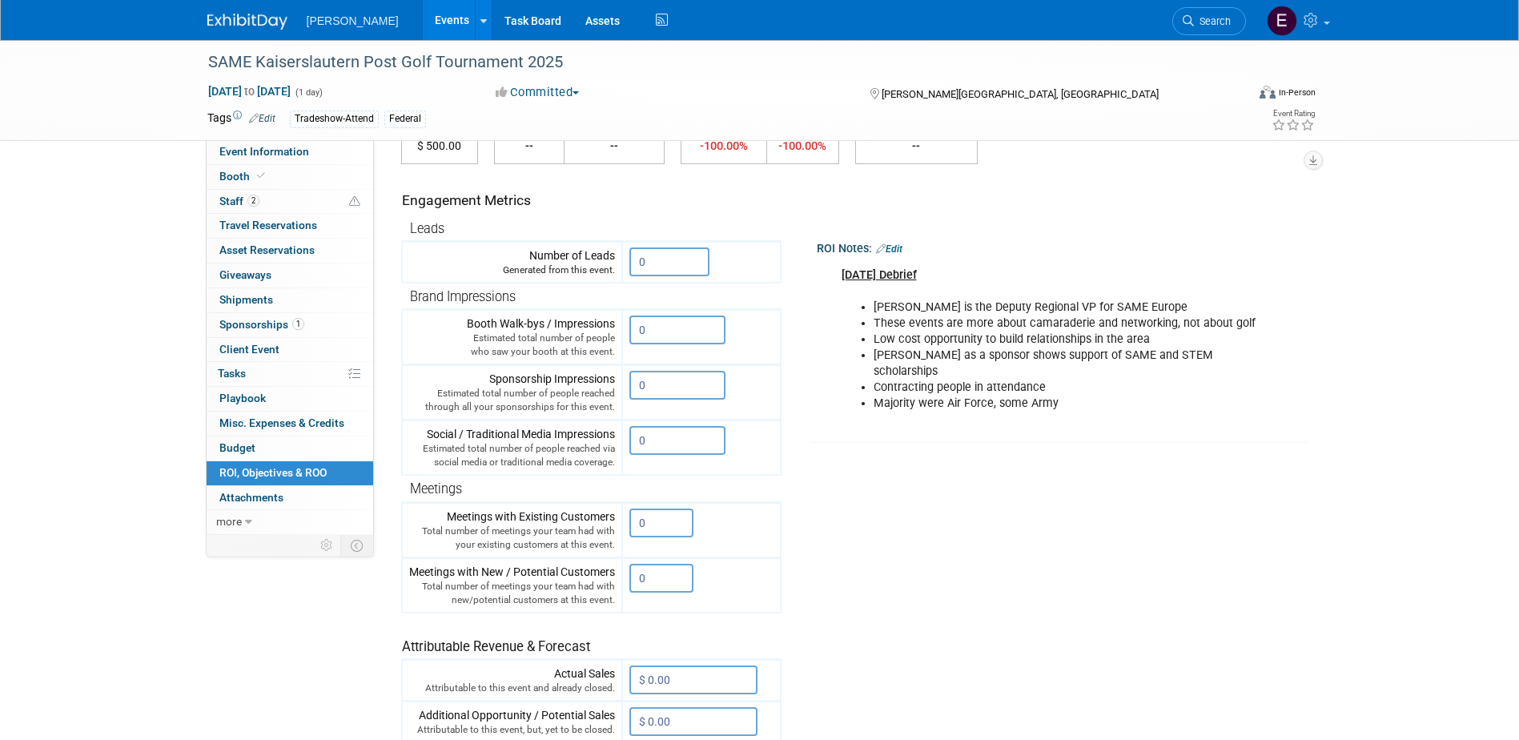
click at [299, 640] on div "Event Information Event Info Booth Booth 2 Staff 2 Staff 0 Travel Reservations …" at bounding box center [759, 354] width 1129 height 907
click at [286, 328] on span "Sponsorships 1" at bounding box center [261, 324] width 85 height 13
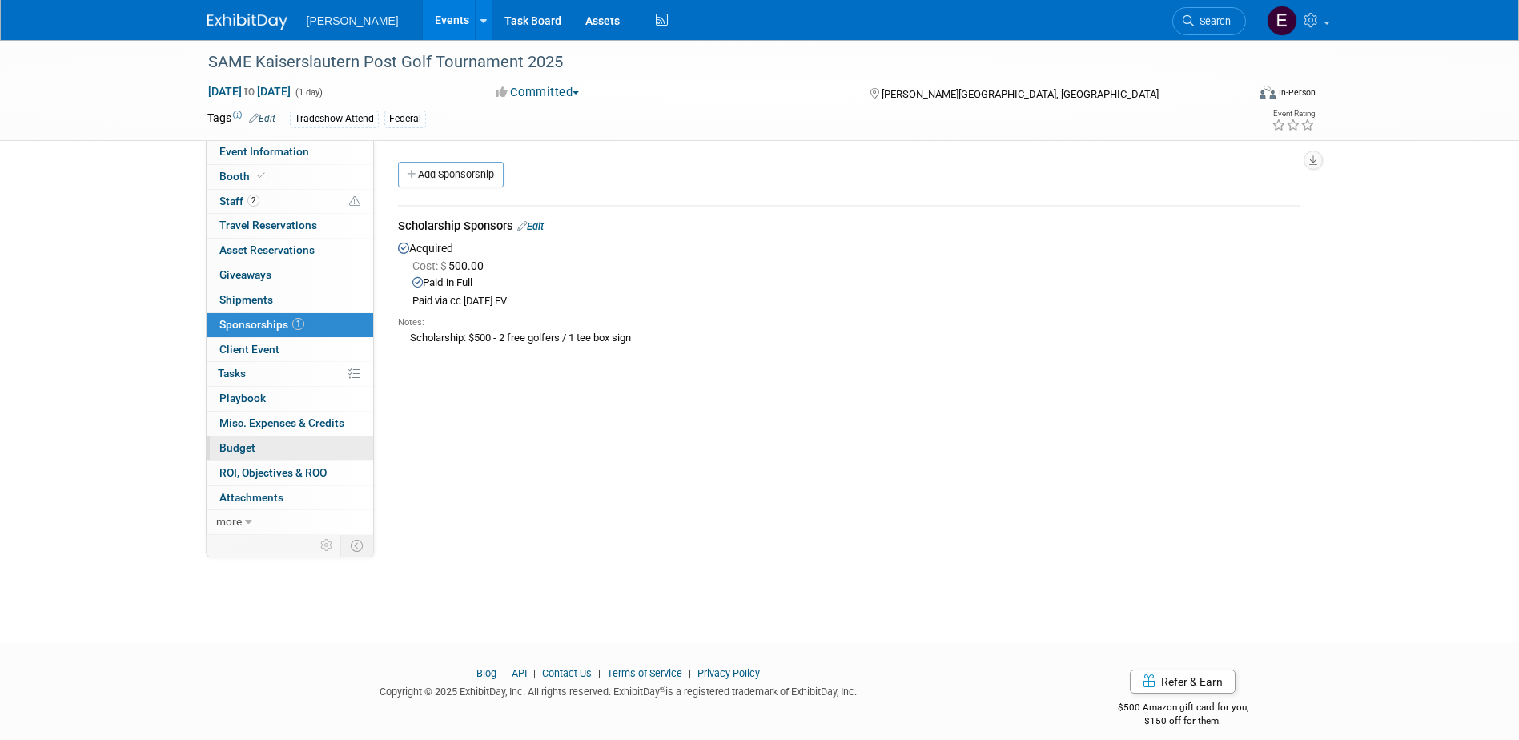
click at [281, 445] on link "Budget" at bounding box center [290, 449] width 167 height 24
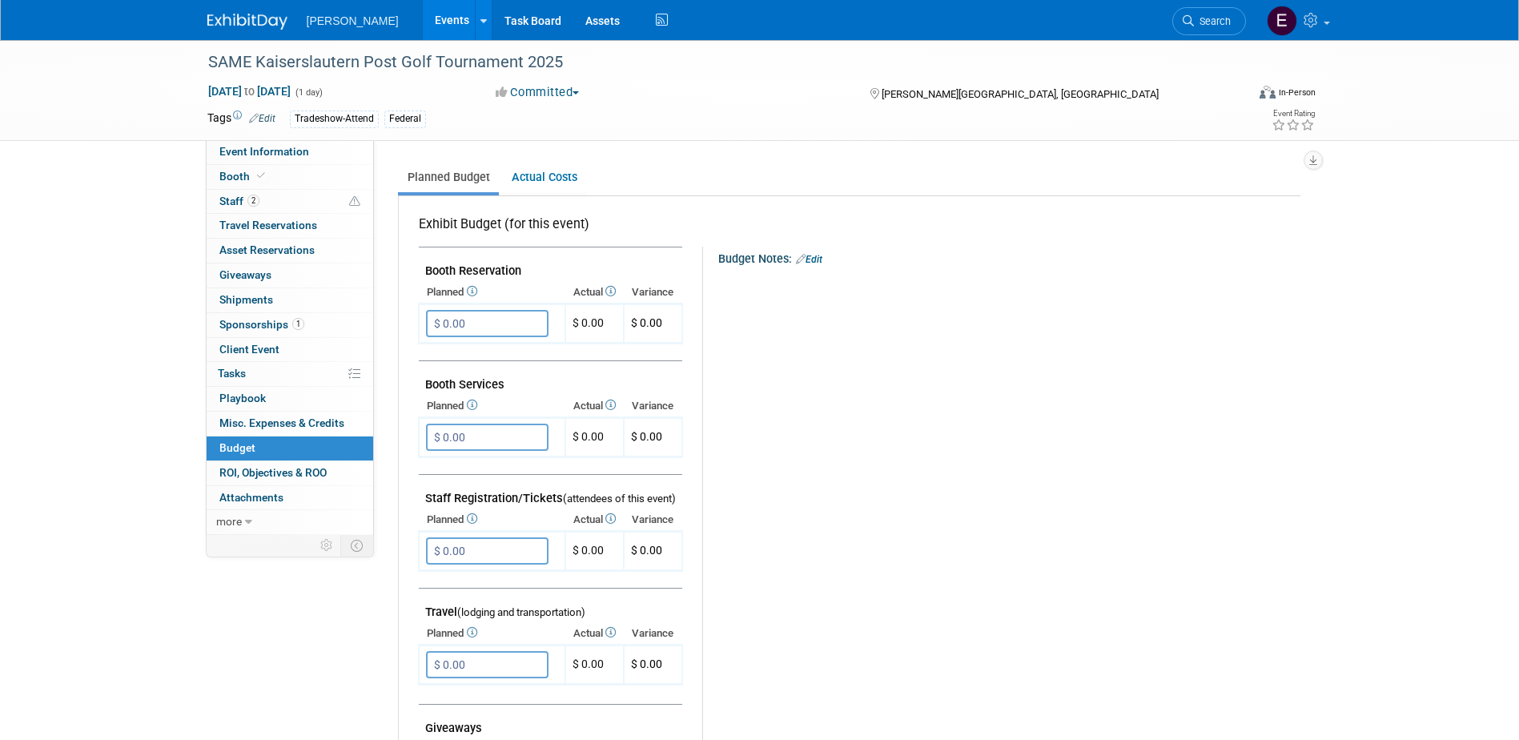
scroll to position [320, 0]
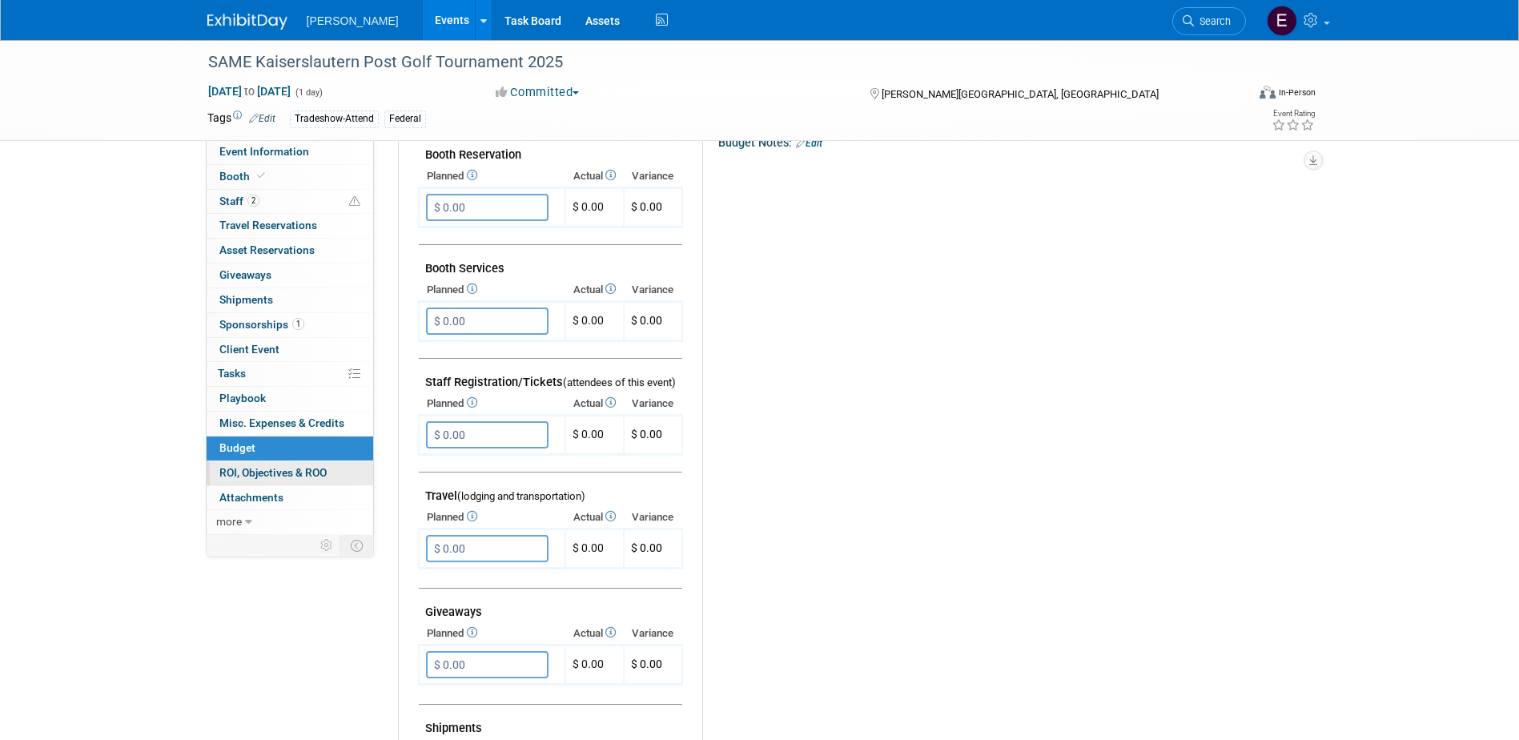
click at [348, 471] on link "0 ROI, Objectives & ROO 0" at bounding box center [290, 473] width 167 height 24
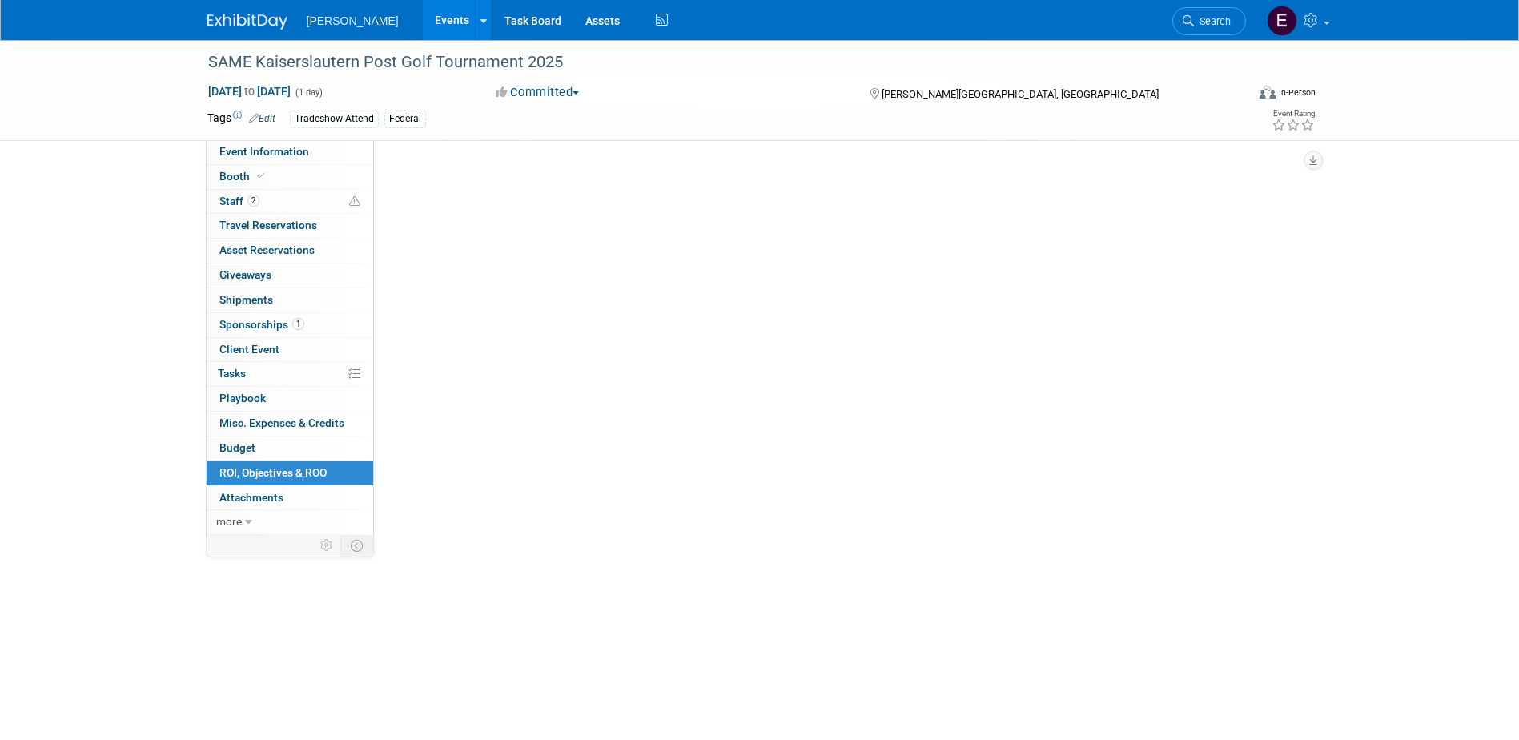
scroll to position [0, 0]
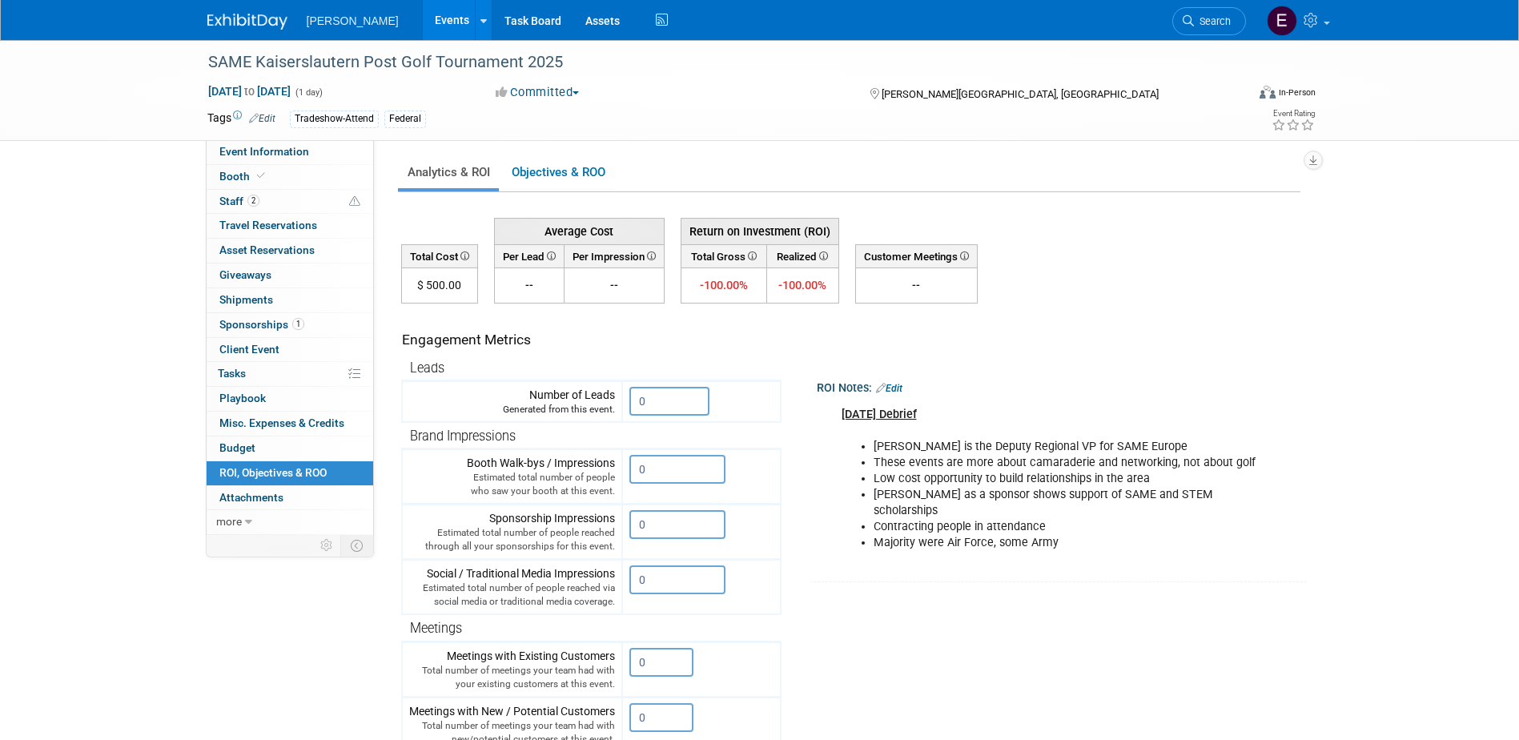
click at [239, 434] on link "0 Misc. Expenses & Credits 0" at bounding box center [290, 424] width 167 height 24
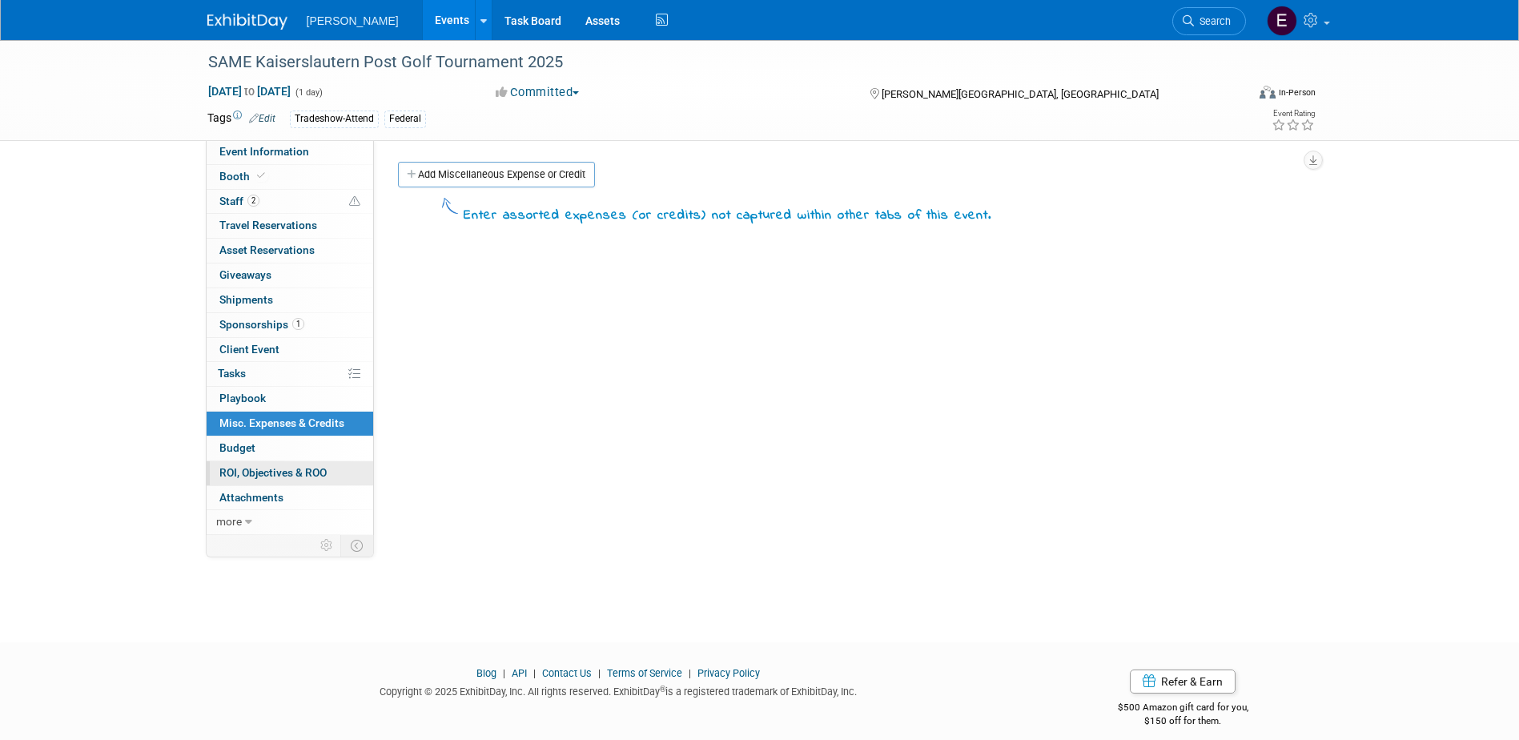
click at [269, 473] on span "ROI, Objectives & ROO 0" at bounding box center [272, 472] width 107 height 13
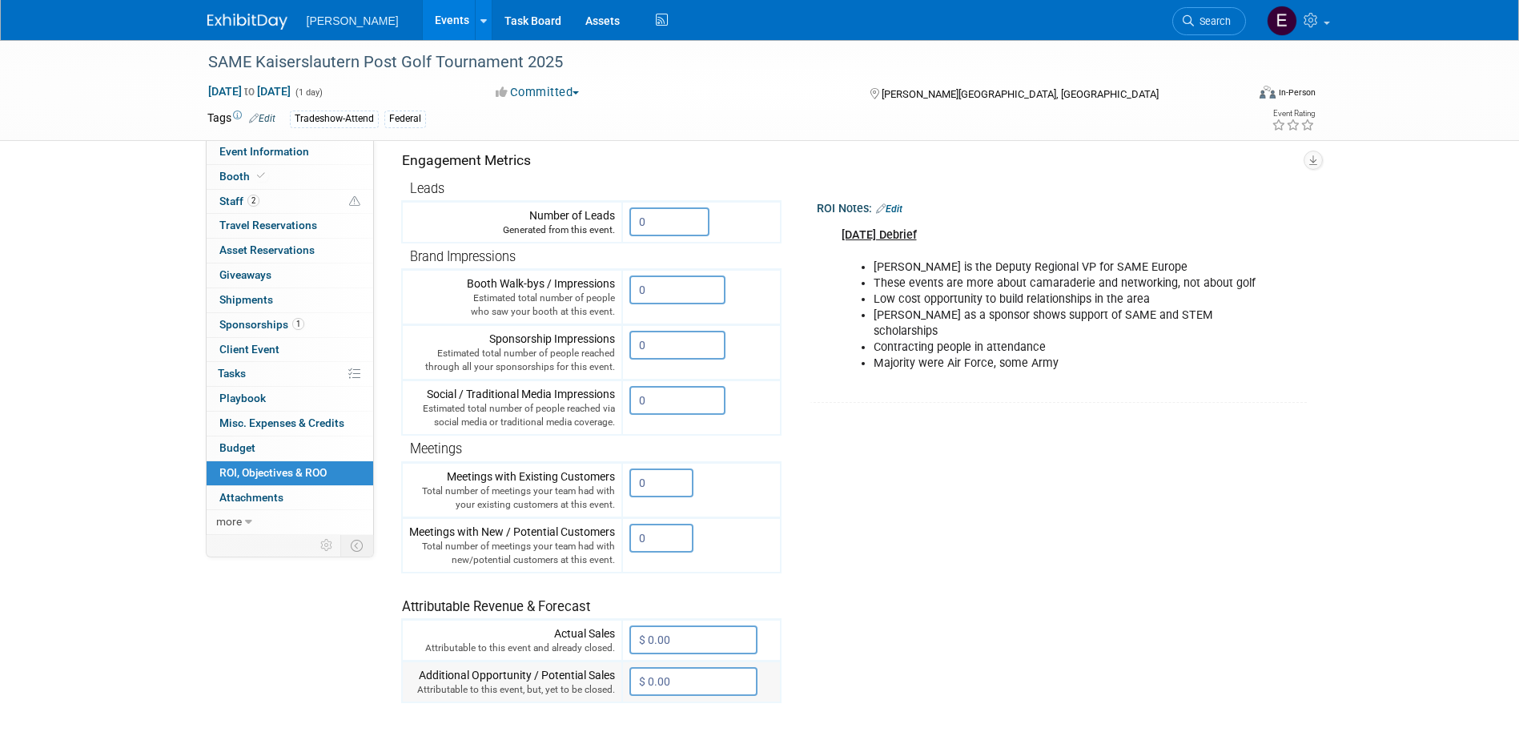
scroll to position [160, 0]
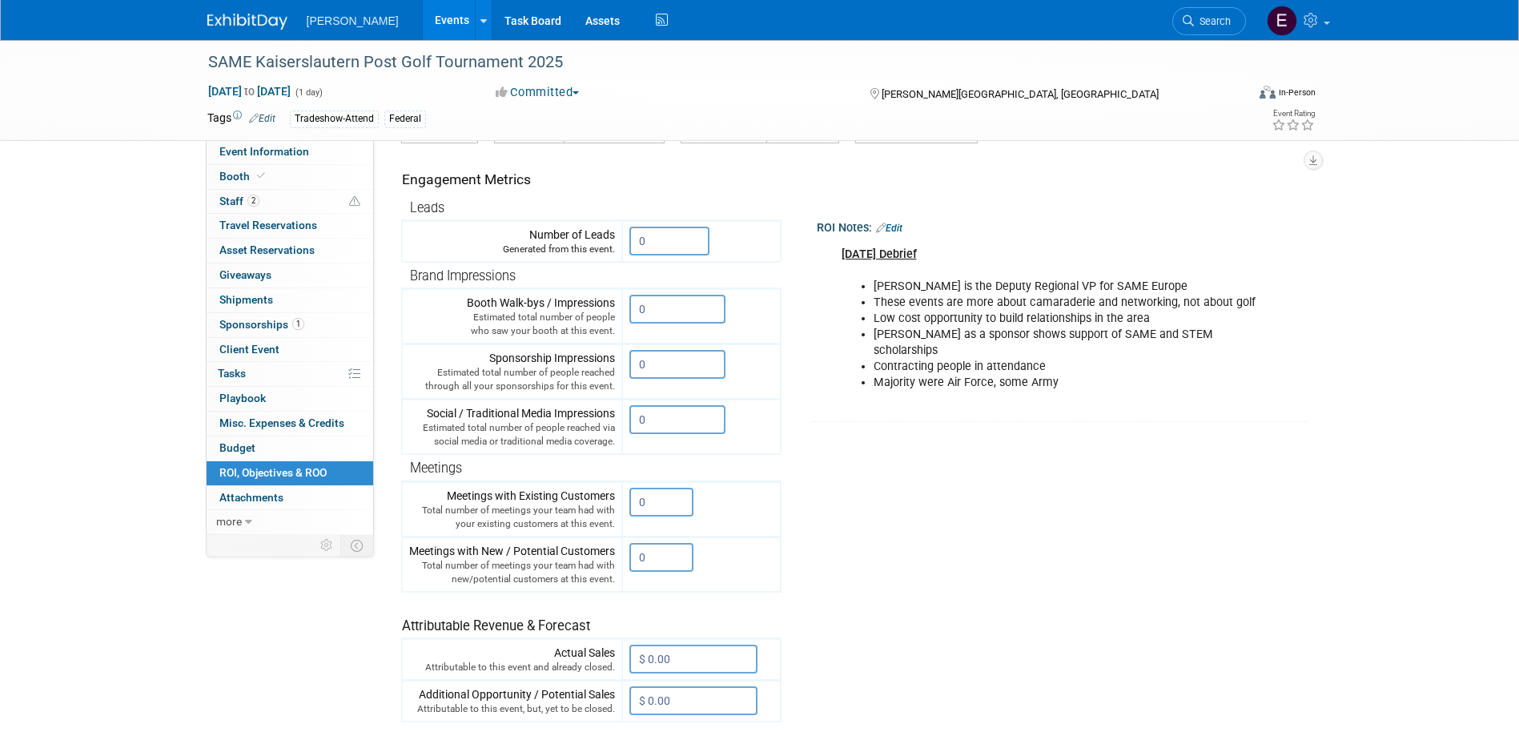
drag, startPoint x: 239, startPoint y: 675, endPoint x: 249, endPoint y: 662, distance: 16.5
click at [239, 675] on div "Event Information Event Info Booth Booth 2 Staff 2 Staff 0 Travel Reservations …" at bounding box center [759, 333] width 1129 height 907
click at [1016, 288] on li "Aaron is the Deputy Regional VP for SAME Europe" at bounding box center [1071, 287] width 395 height 16
drag, startPoint x: 1016, startPoint y: 288, endPoint x: 1131, endPoint y: 285, distance: 114.6
click at [1131, 281] on li "Aaron is the Deputy Regional VP for SAME Europe" at bounding box center [1071, 287] width 395 height 16
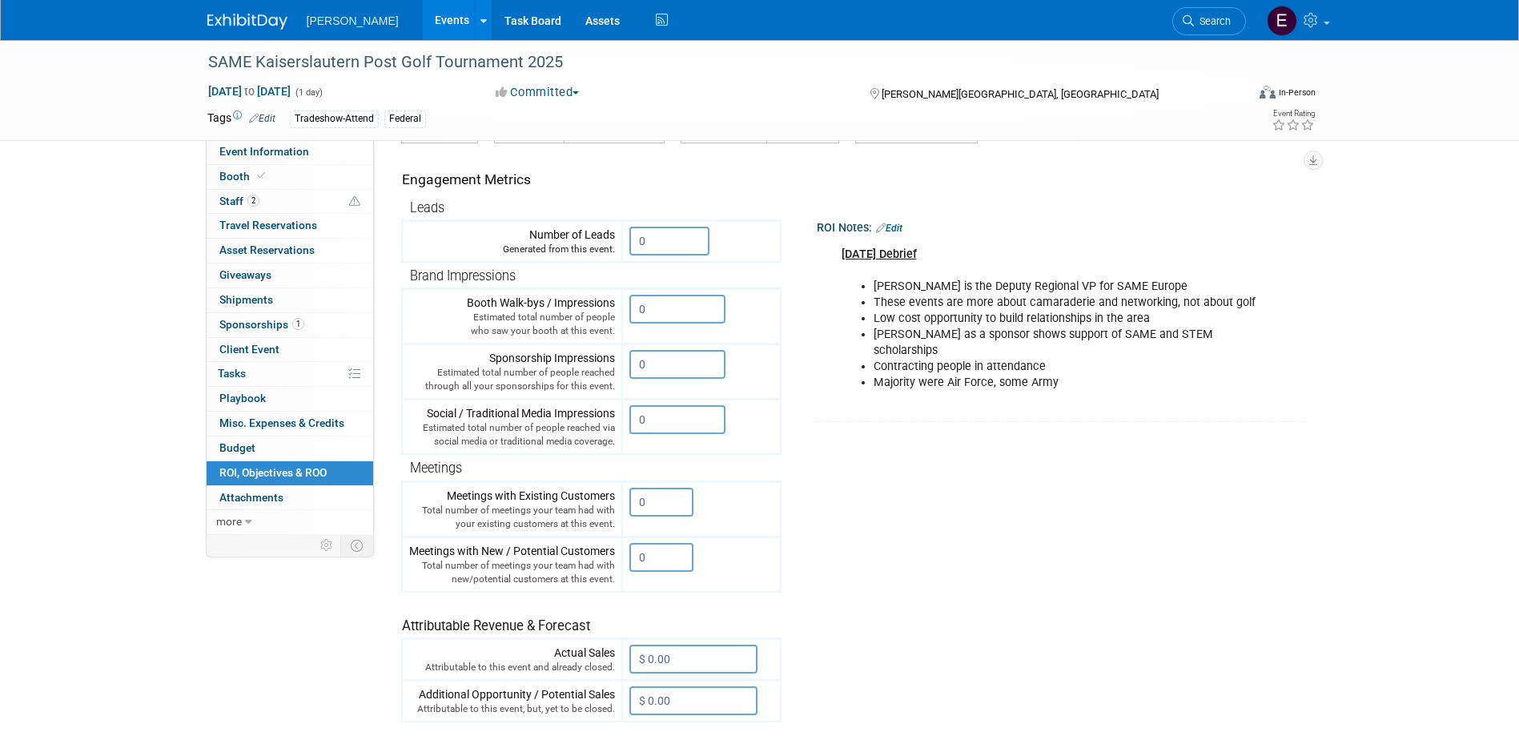
click at [902, 224] on link "Edit" at bounding box center [889, 228] width 26 height 11
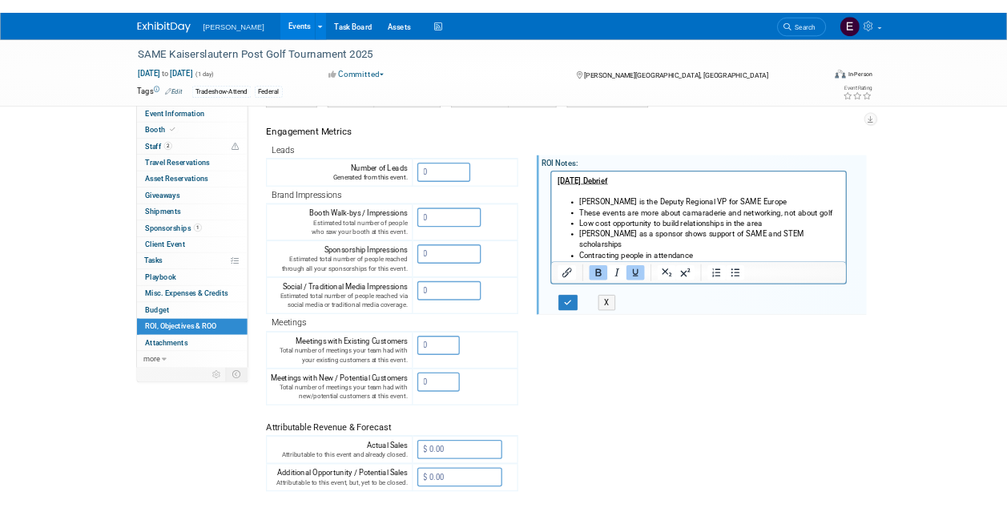
scroll to position [0, 0]
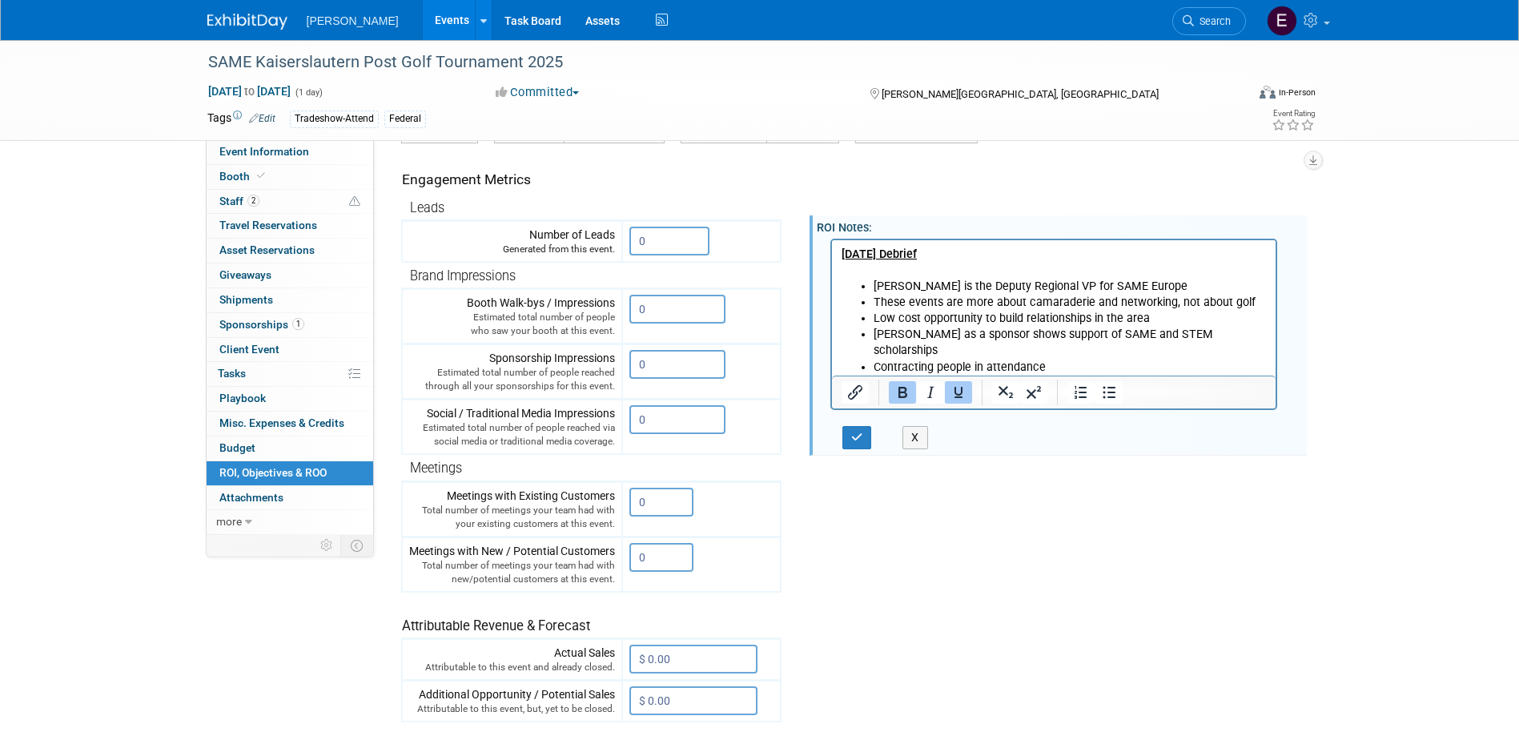
click at [1142, 284] on li "Aaron is the Deputy Regional VP for SAME Europe" at bounding box center [1070, 286] width 394 height 16
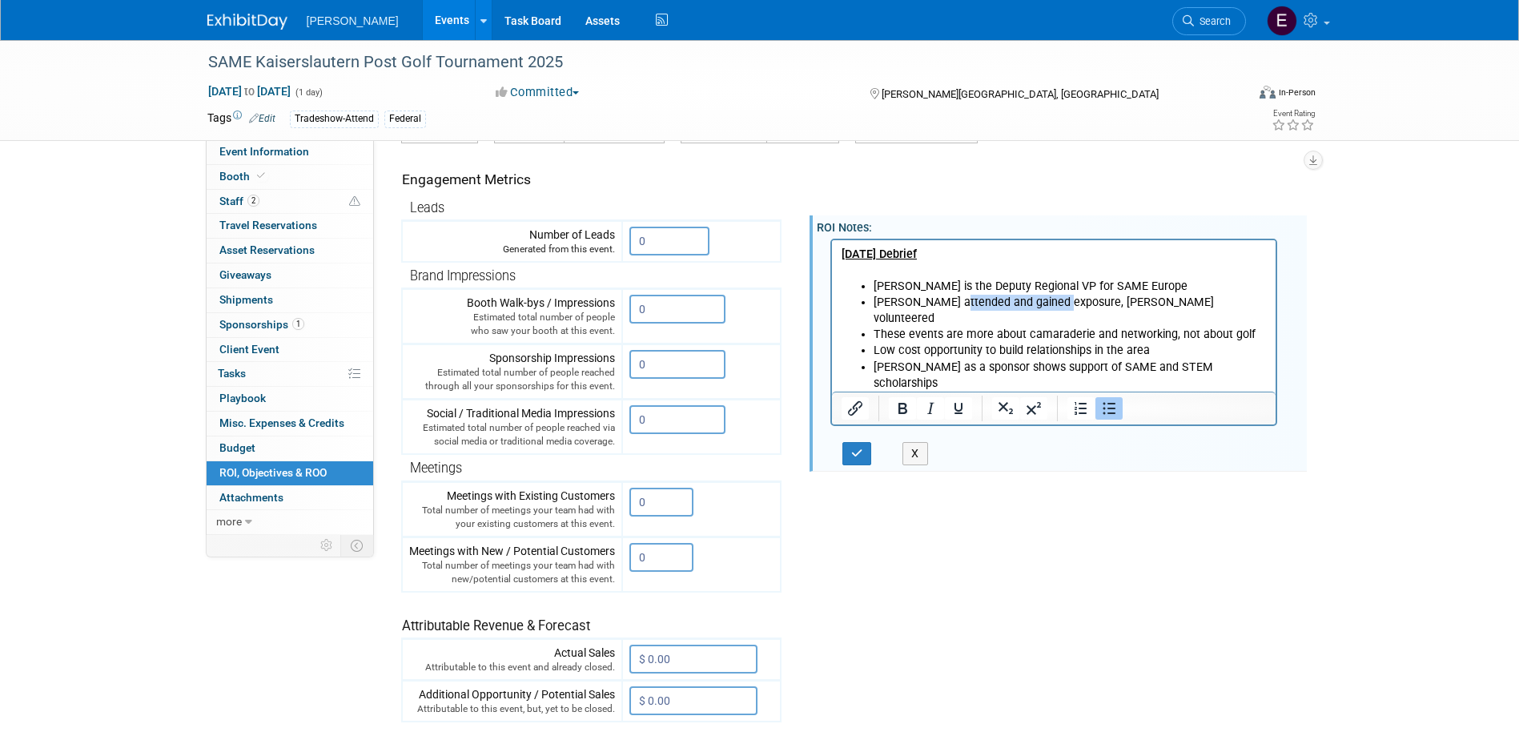
drag, startPoint x: 1060, startPoint y: 302, endPoint x: 958, endPoint y: 308, distance: 102.7
click at [958, 308] on li "Marco attended and gained exposure, Grace volunteered" at bounding box center [1070, 310] width 394 height 32
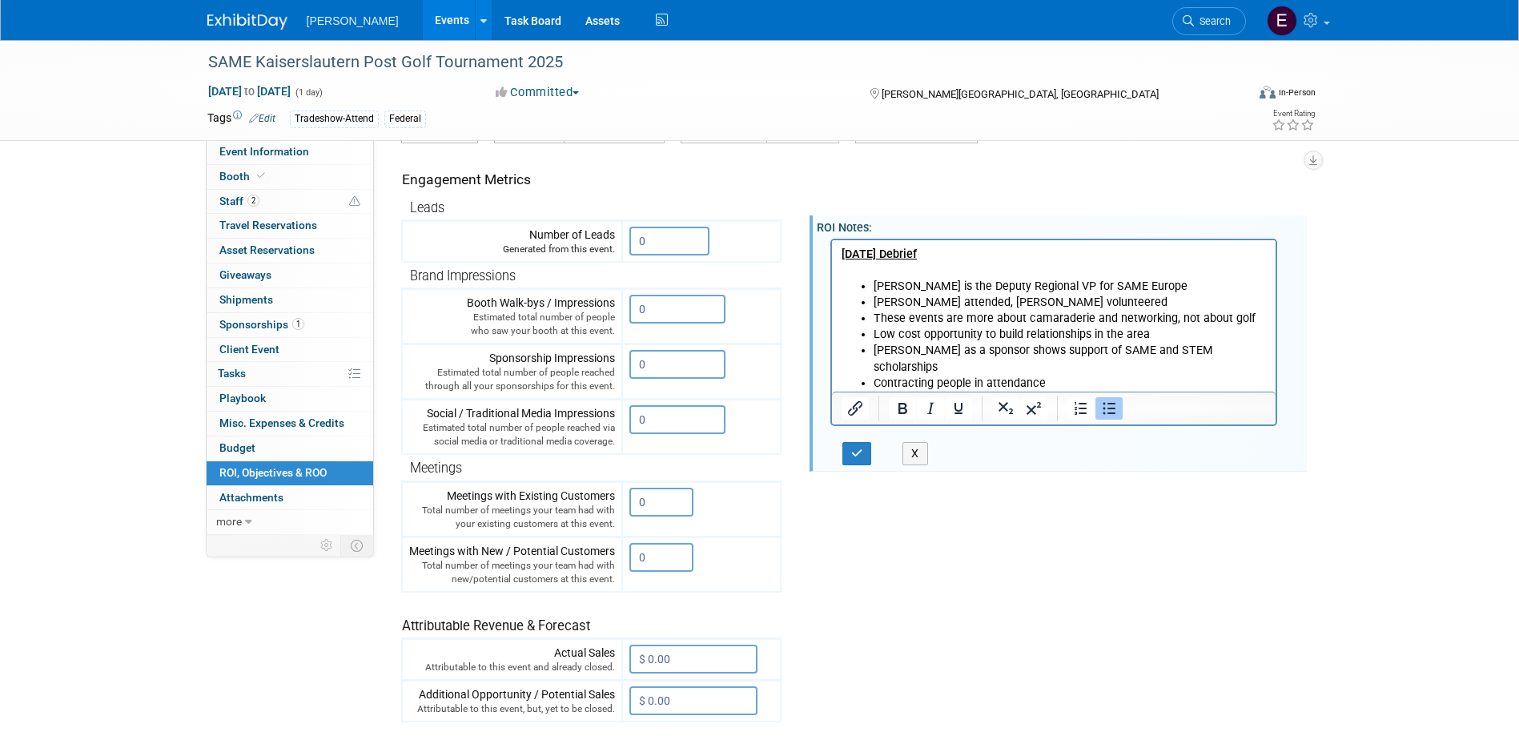
click at [1052, 296] on li "Marco attended, Grace volunteered" at bounding box center [1070, 302] width 394 height 16
drag, startPoint x: 934, startPoint y: 284, endPoint x: 904, endPoint y: 284, distance: 29.6
click at [904, 284] on li "Aaron is the Deputy Regional VP for SAME Europe" at bounding box center [1070, 286] width 394 height 16
drag, startPoint x: 1127, startPoint y: 283, endPoint x: 1217, endPoint y: 288, distance: 89.8
click at [1130, 283] on li "Aaron as the Deputy Regional VP for SAME Europe" at bounding box center [1070, 286] width 394 height 16
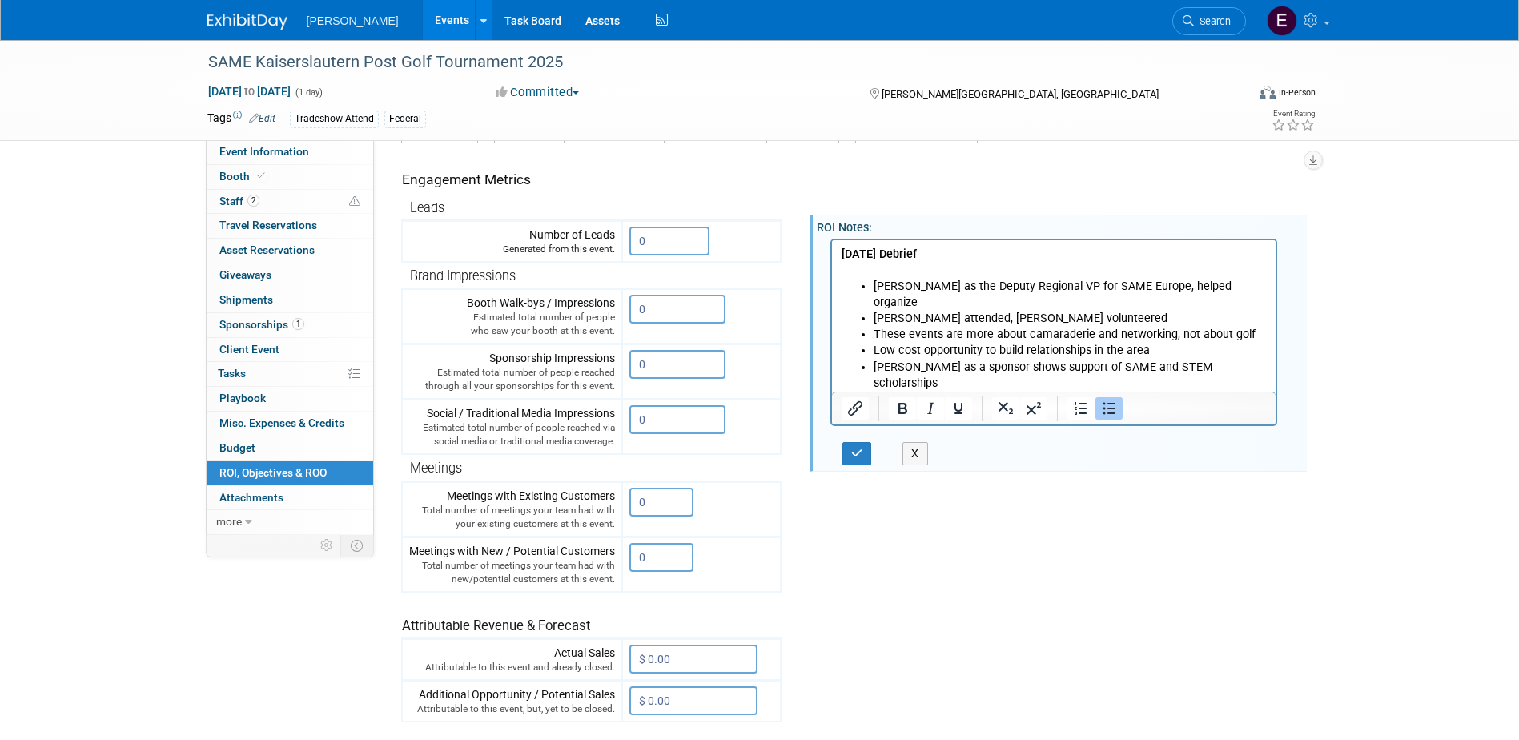
click at [1114, 326] on li "These events are more about camaraderie and networking, not about golf" at bounding box center [1070, 334] width 394 height 16
click at [863, 453] on icon "button" at bounding box center [857, 453] width 12 height 11
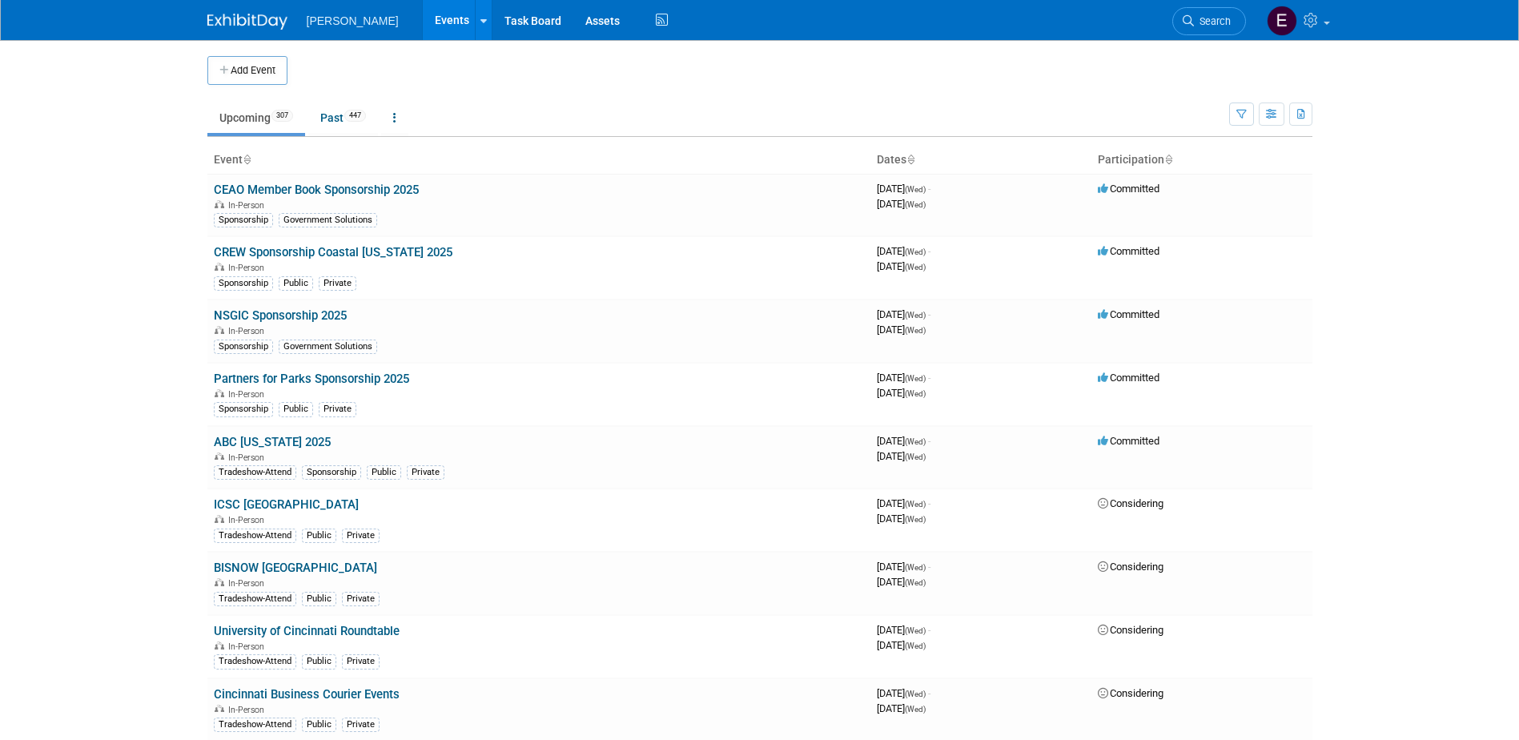
click at [1197, 18] on span "Search" at bounding box center [1212, 21] width 37 height 12
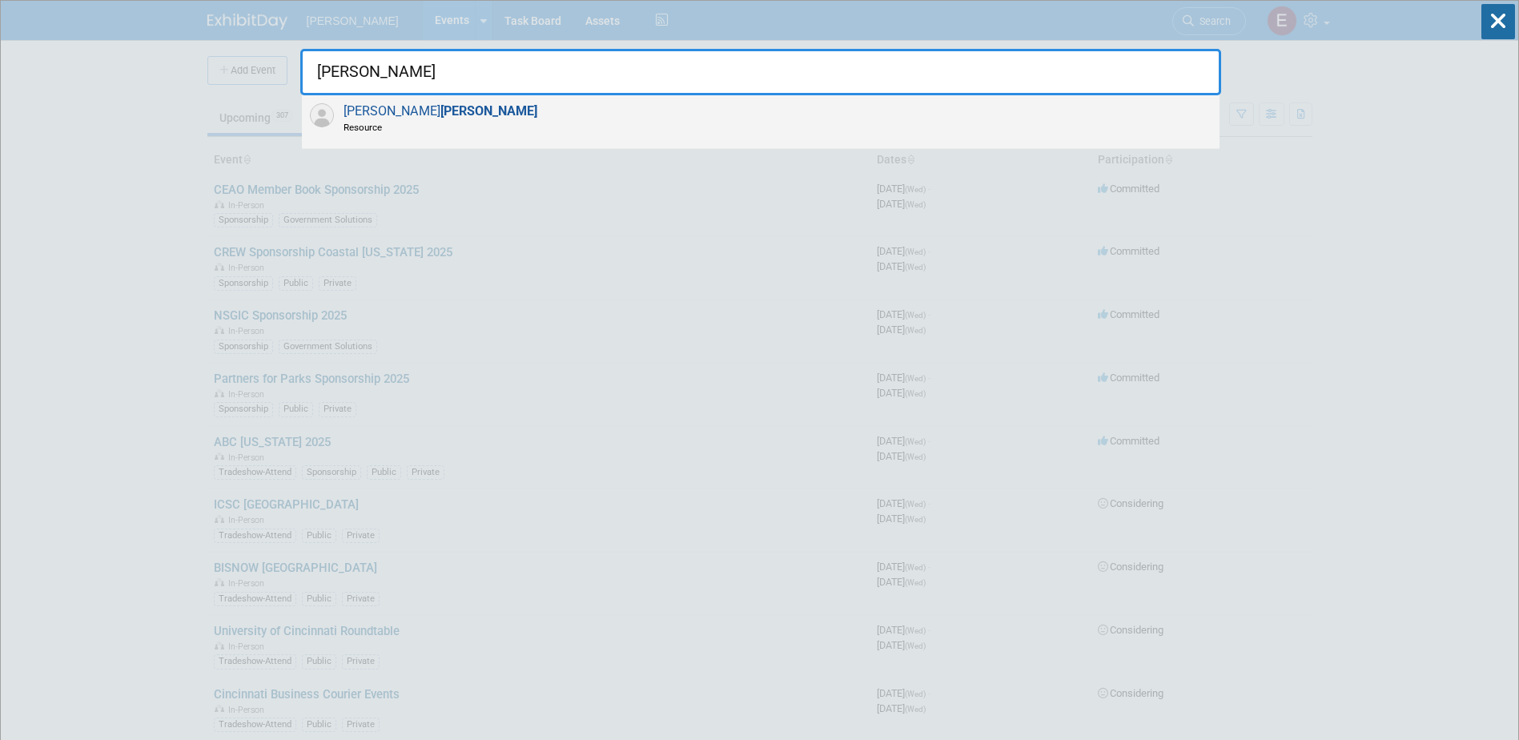
type input "[PERSON_NAME]"
click at [441, 117] on strong "[PERSON_NAME]" at bounding box center [489, 110] width 97 height 15
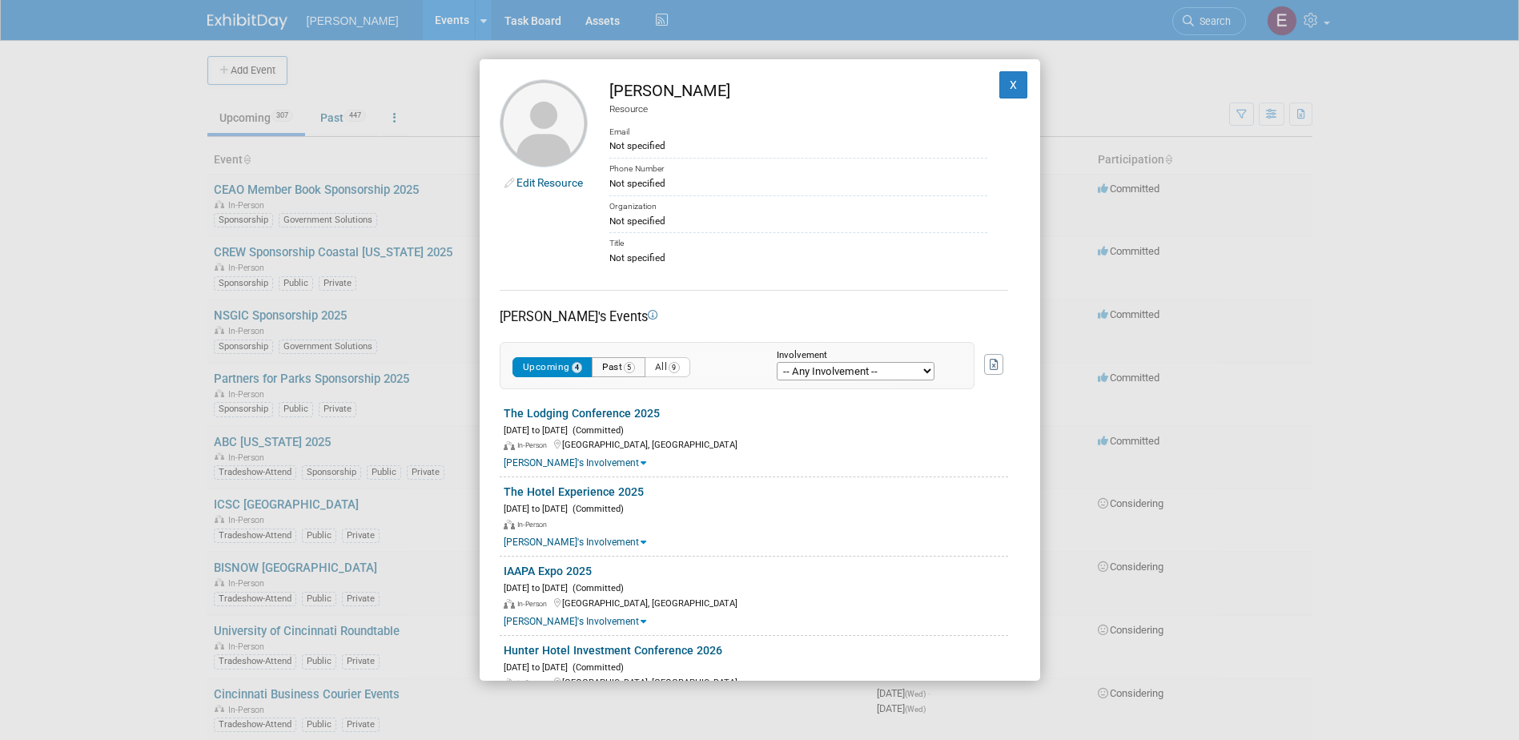
click at [616, 366] on button "Past 5" at bounding box center [619, 367] width 54 height 20
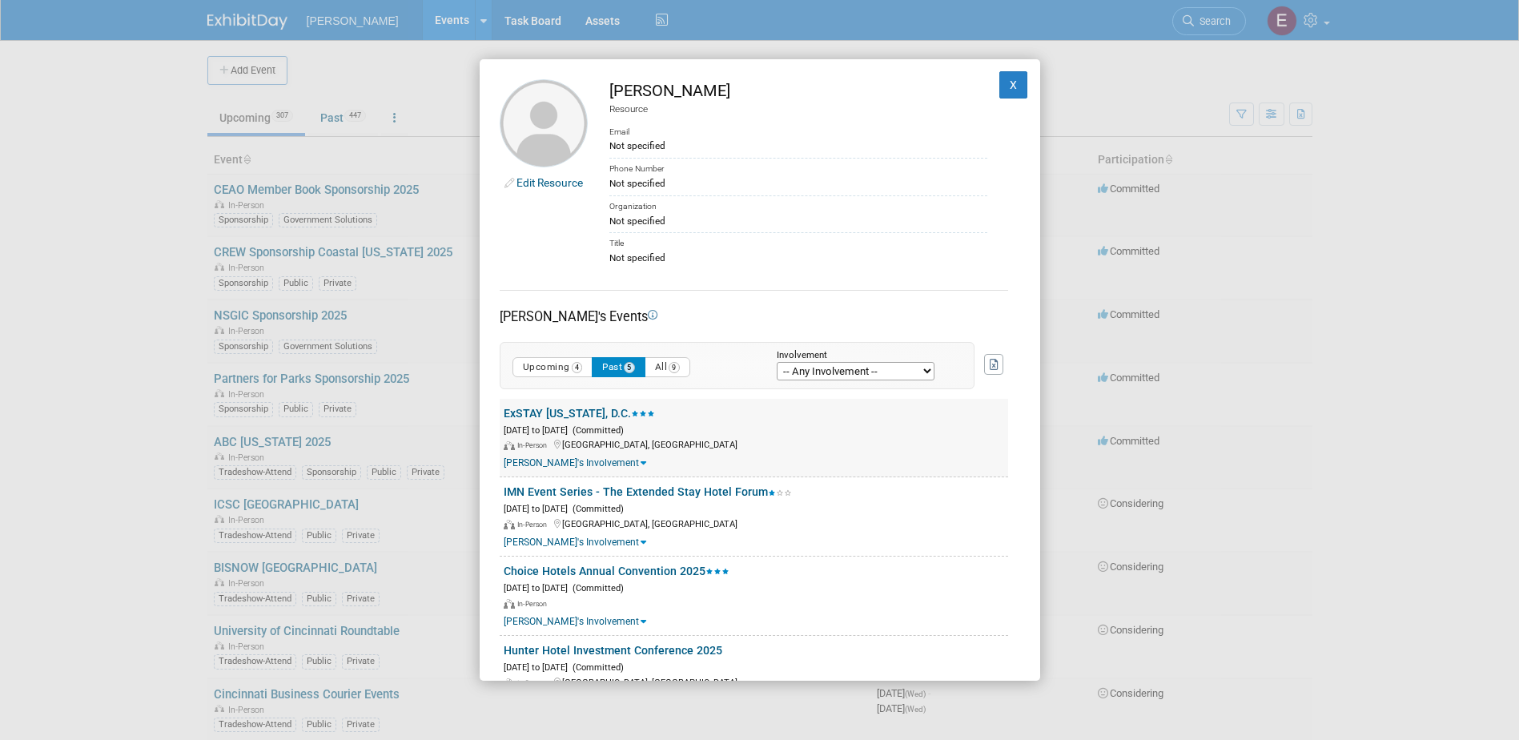
click at [564, 412] on link "ExSTAY [US_STATE], D.C." at bounding box center [579, 413] width 151 height 13
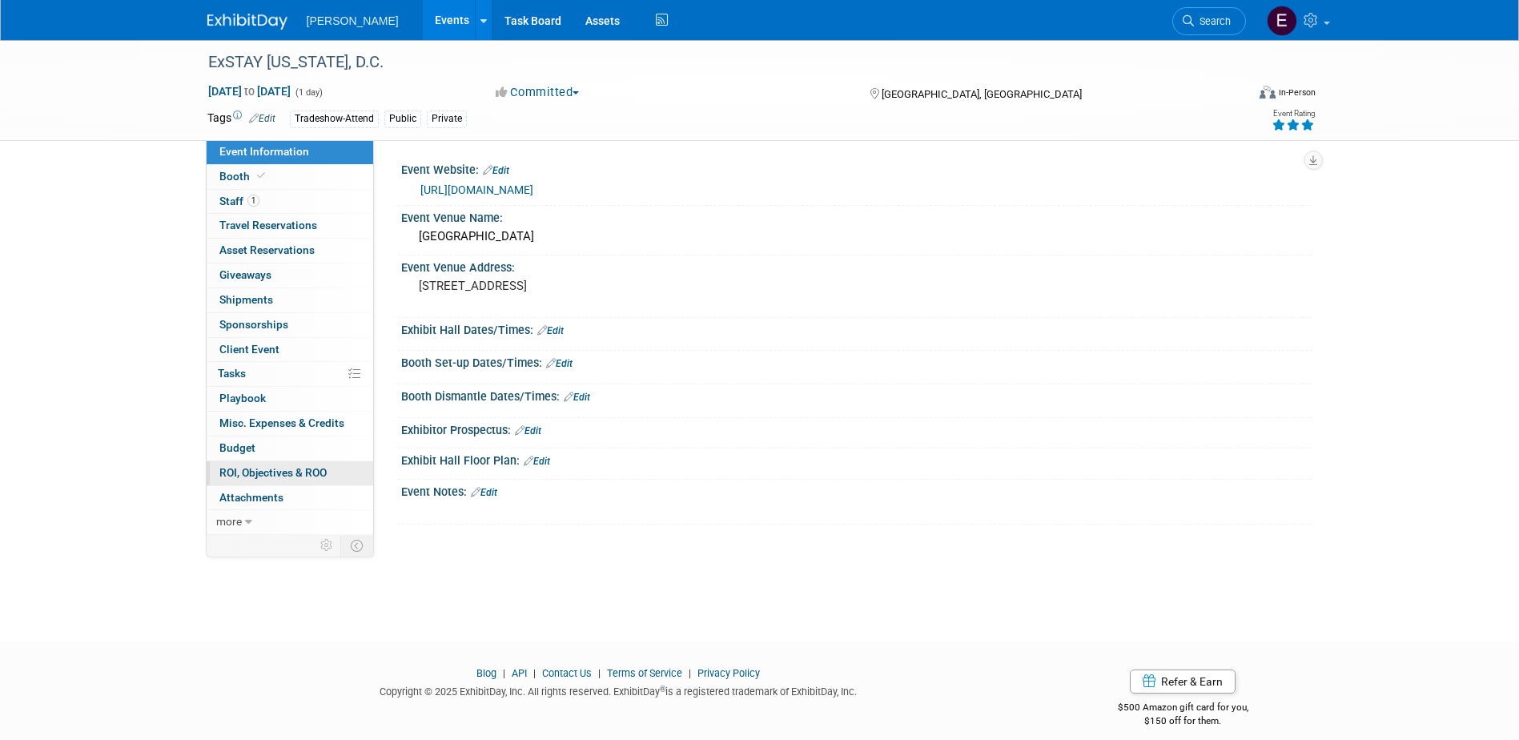
click at [252, 467] on span "ROI, Objectives & ROO 0" at bounding box center [272, 472] width 107 height 13
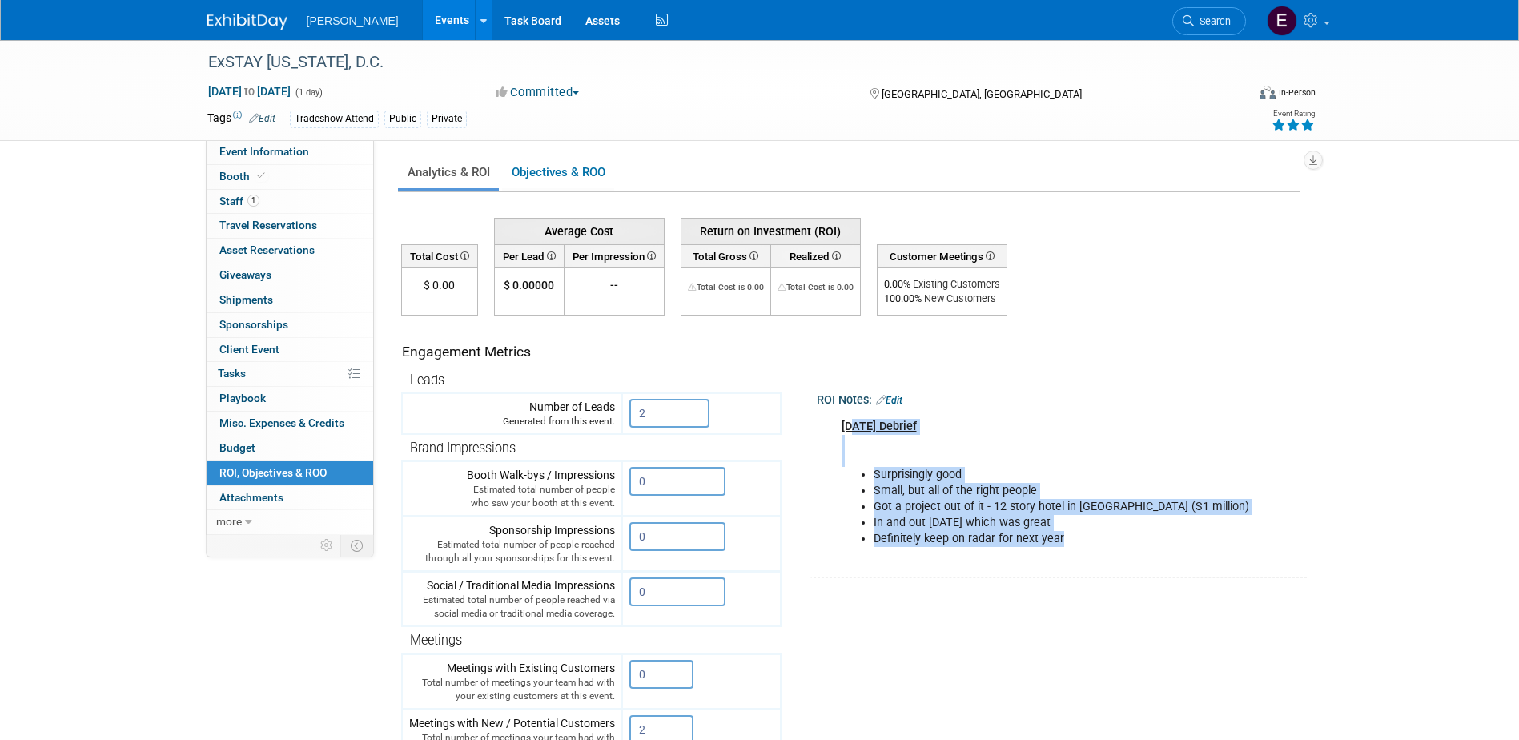
drag, startPoint x: 1061, startPoint y: 537, endPoint x: 858, endPoint y: 432, distance: 228.5
click at [858, 432] on div "August 14, 2025 Debrief Surprisingly good Small, but all of the right people Go…" at bounding box center [1055, 483] width 448 height 145
drag, startPoint x: 858, startPoint y: 432, endPoint x: 883, endPoint y: 457, distance: 35.1
click at [883, 457] on div "August 14, 2025 Debrief Surprisingly good Small, but all of the right people Go…" at bounding box center [1055, 483] width 448 height 145
click at [957, 449] on div "August 14, 2025 Debrief Surprisingly good Small, but all of the right people Go…" at bounding box center [1055, 483] width 448 height 145
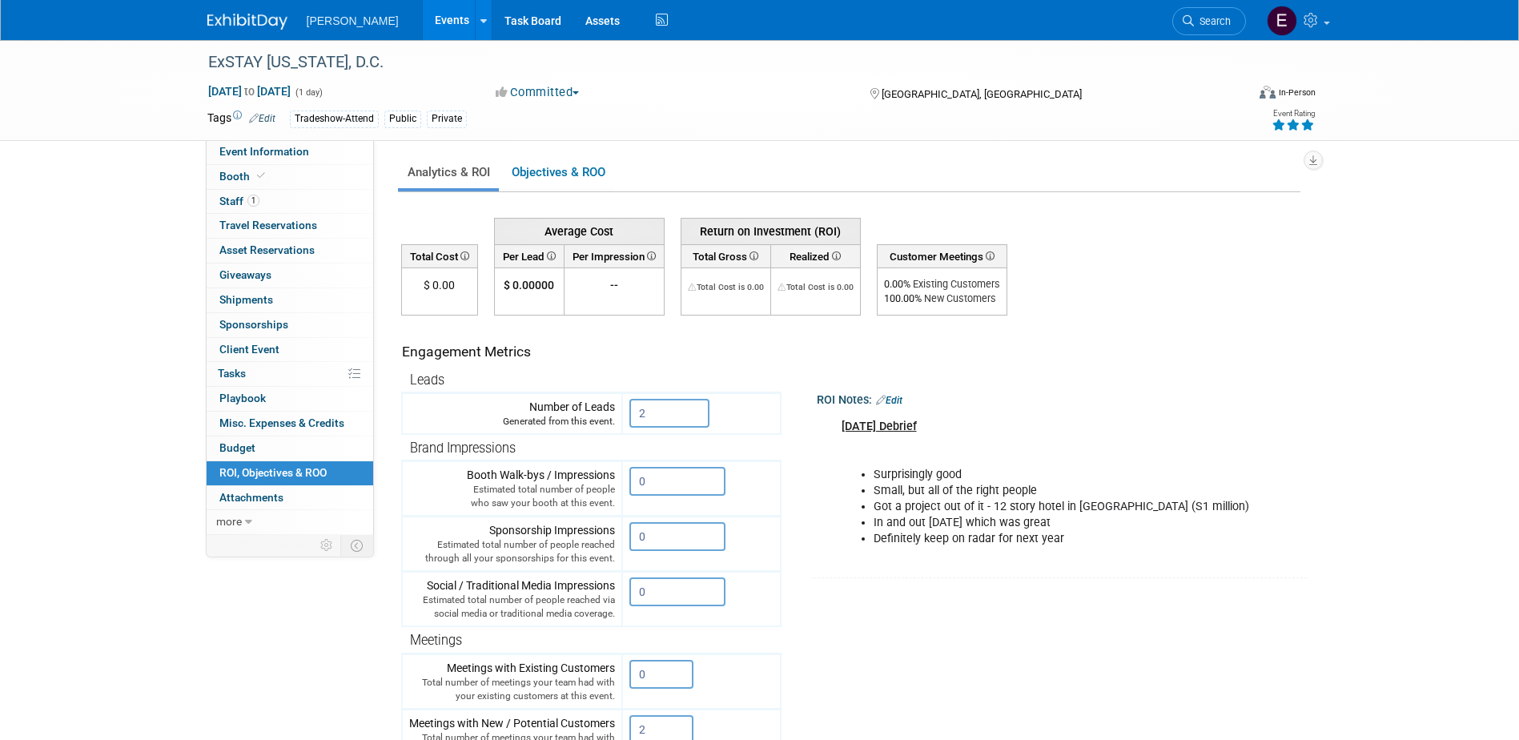
drag, startPoint x: 978, startPoint y: 420, endPoint x: 839, endPoint y: 430, distance: 139.0
click at [839, 430] on div "August 14, 2025 Debrief Surprisingly good Small, but all of the right people Go…" at bounding box center [1055, 483] width 448 height 145
drag, startPoint x: 839, startPoint y: 430, endPoint x: 870, endPoint y: 429, distance: 30.4
copy b "August 14, 2025 Debrief"
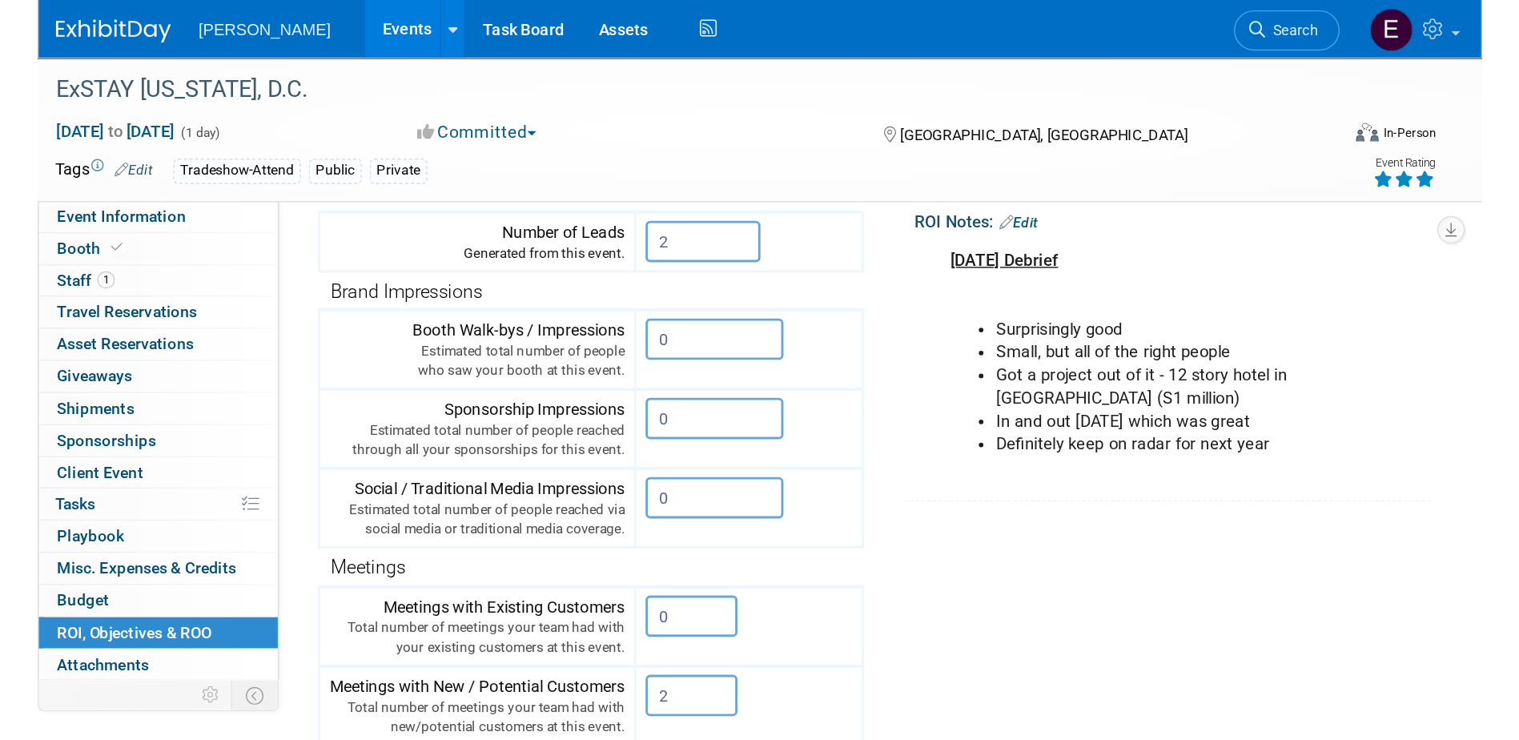
scroll to position [160, 0]
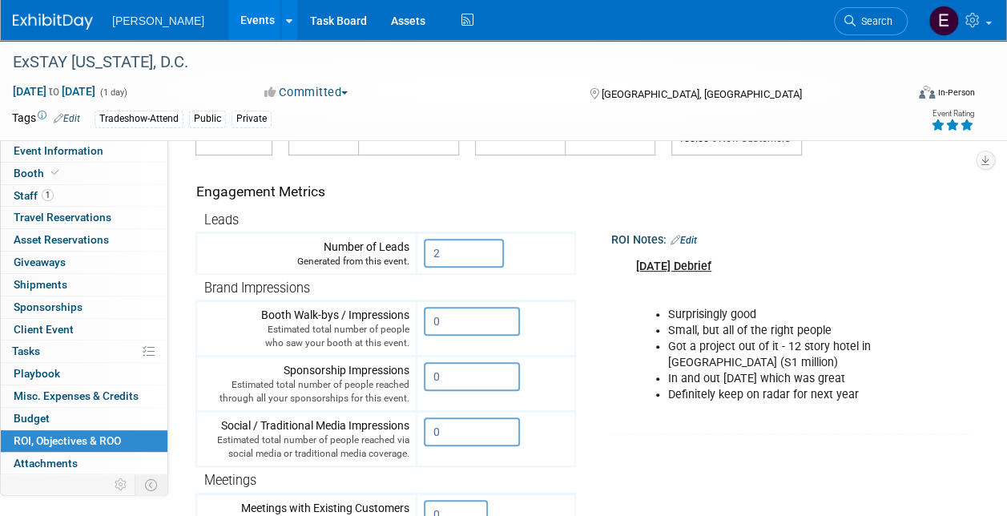
click at [692, 295] on div "August 14, 2025 Debrief Surprisingly good Small, but all of the right people Go…" at bounding box center [783, 331] width 316 height 161
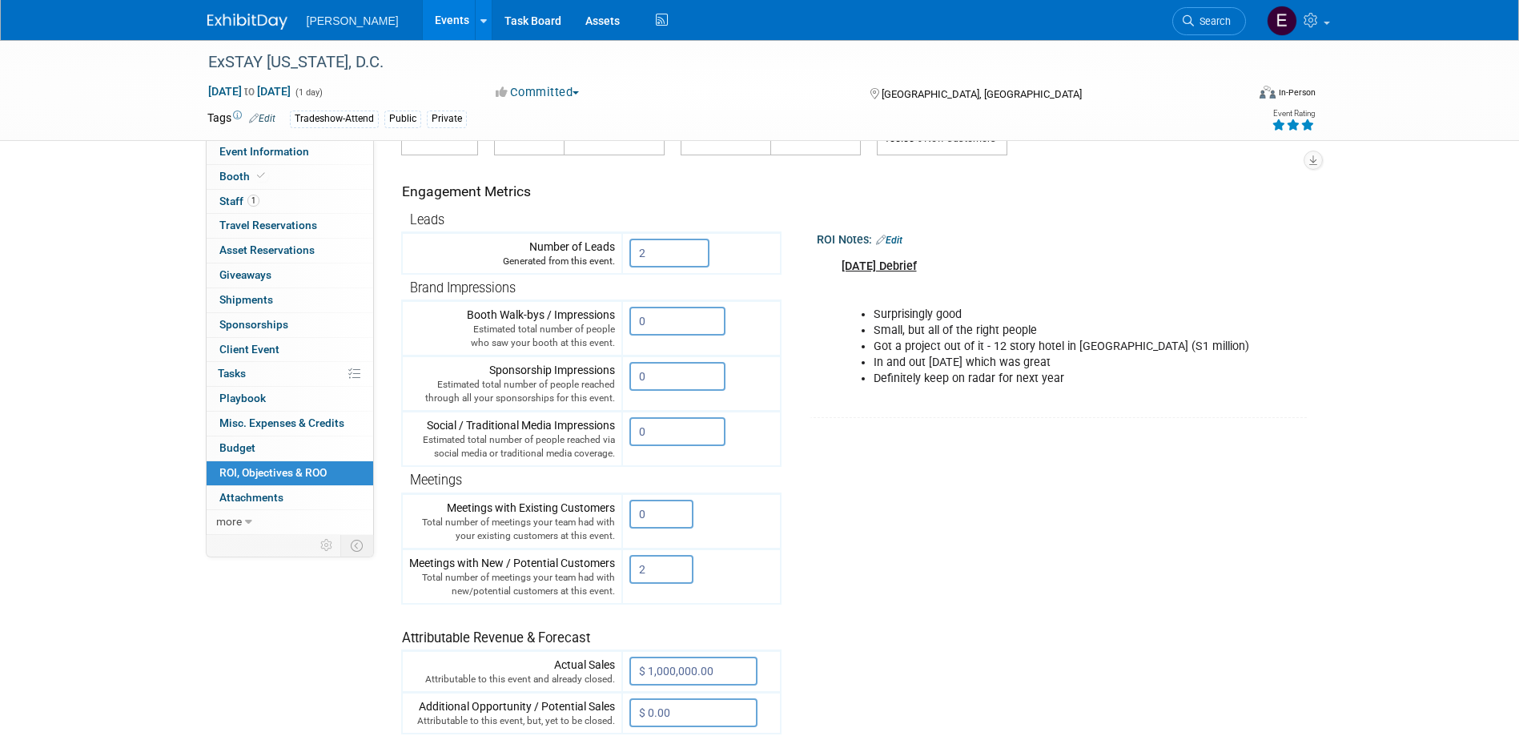
click at [249, 657] on div "Event Information Event Info Booth Booth 1 Staff 1 Staff 0 Travel Reservations …" at bounding box center [759, 339] width 1129 height 919
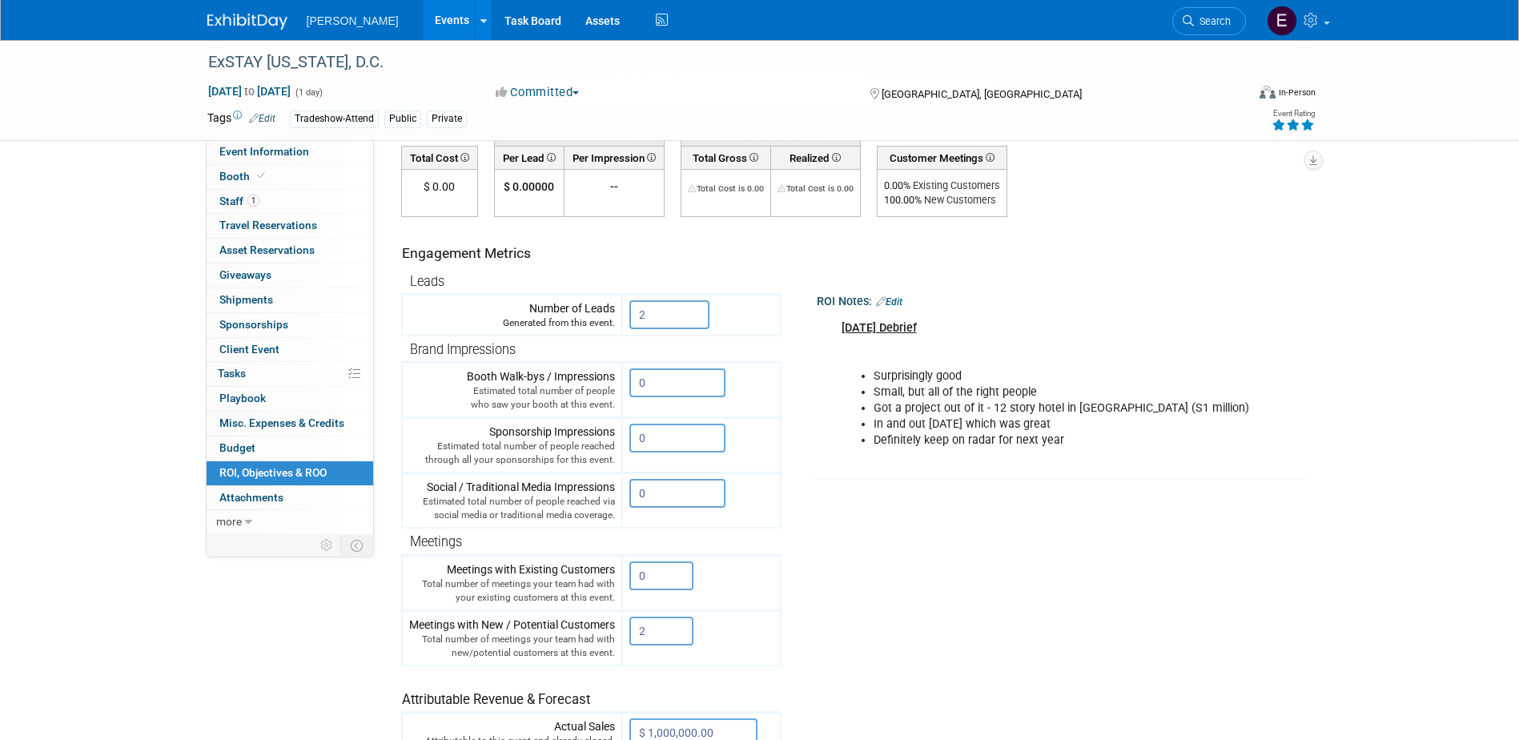
scroll to position [71, 0]
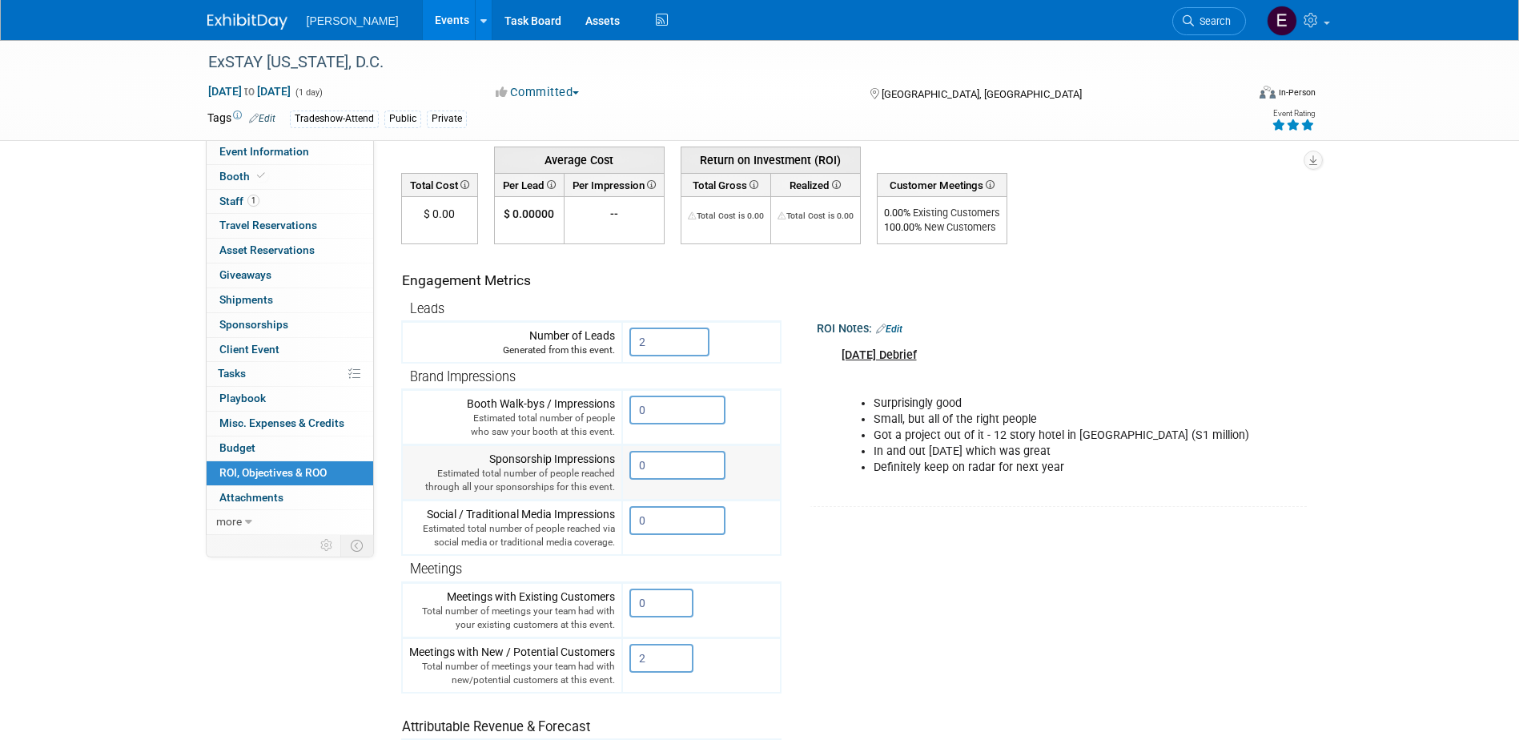
click at [645, 465] on input "0" at bounding box center [678, 465] width 96 height 29
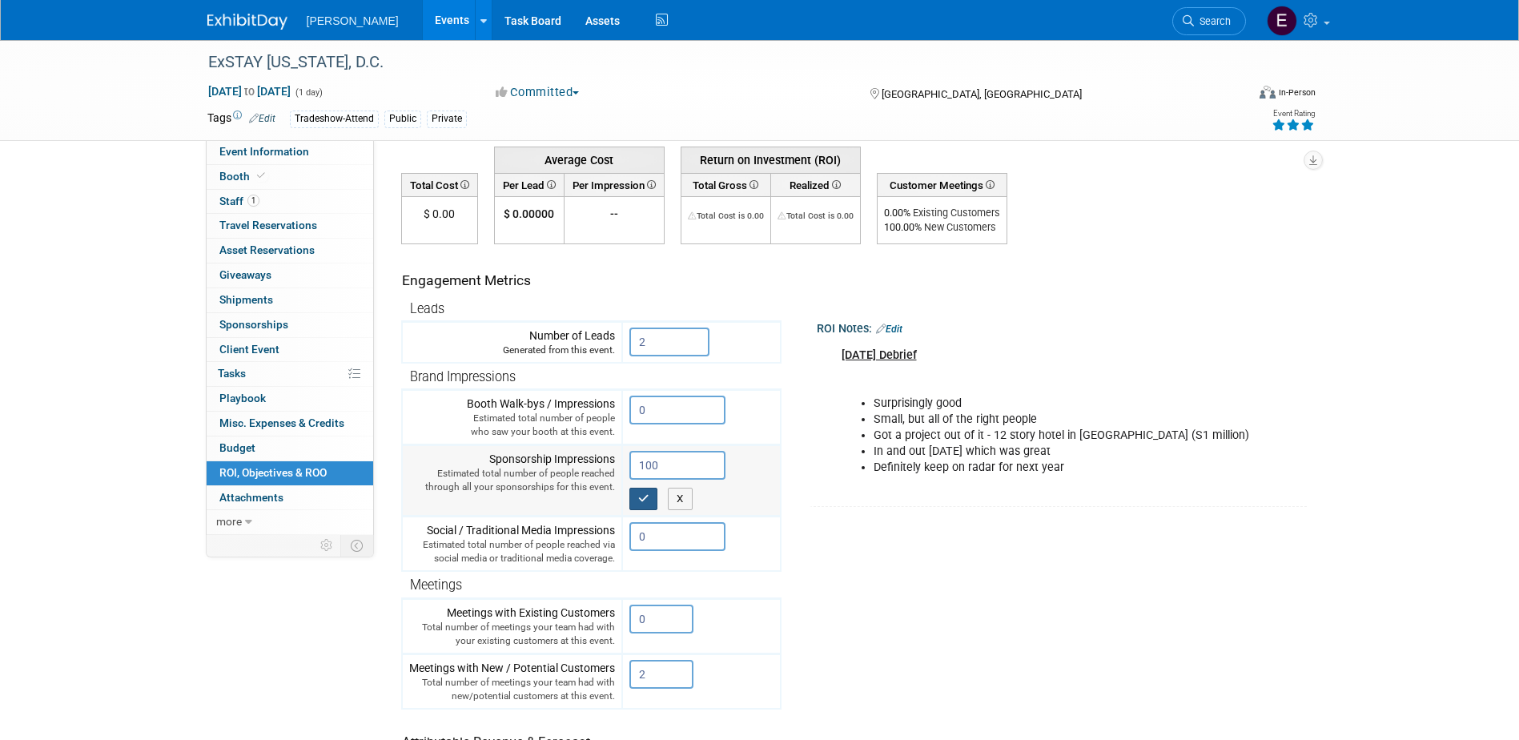
type input "100"
click at [641, 497] on icon "button" at bounding box center [643, 498] width 11 height 10
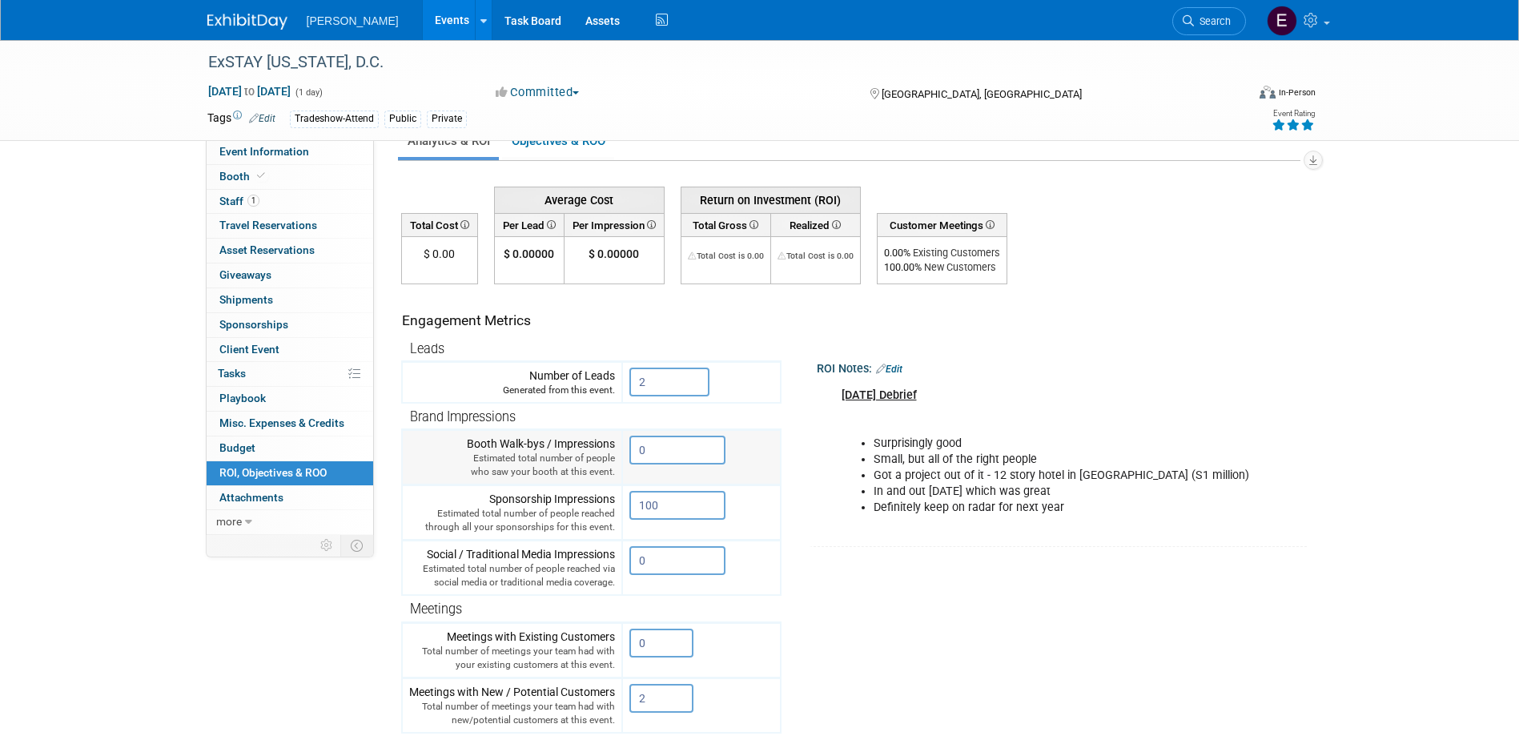
scroll to position [0, 0]
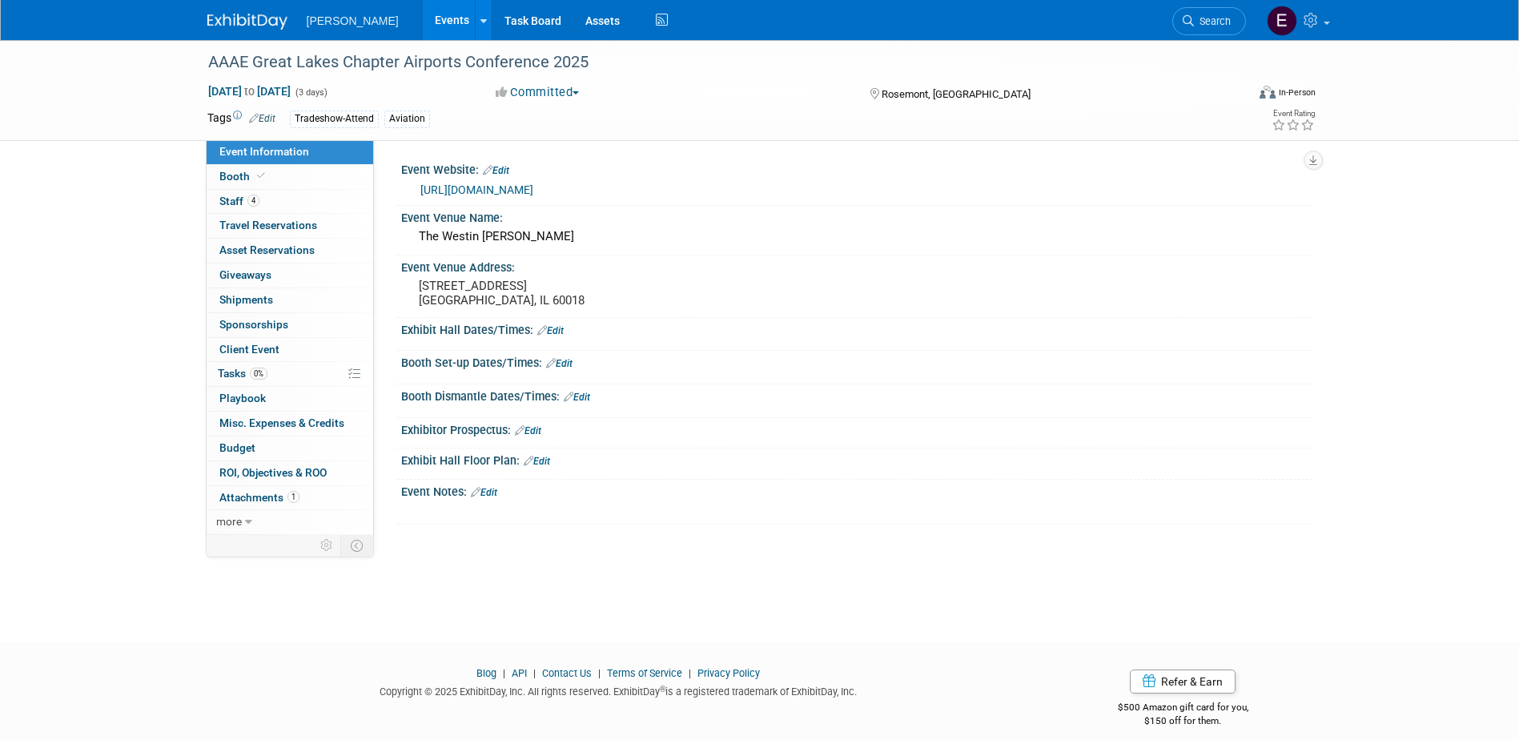
click at [491, 189] on link "[URL][DOMAIN_NAME]" at bounding box center [476, 189] width 113 height 13
click at [441, 191] on link "[URL][DOMAIN_NAME]" at bounding box center [476, 189] width 113 height 13
click at [313, 206] on link "4 Staff 4" at bounding box center [290, 202] width 167 height 24
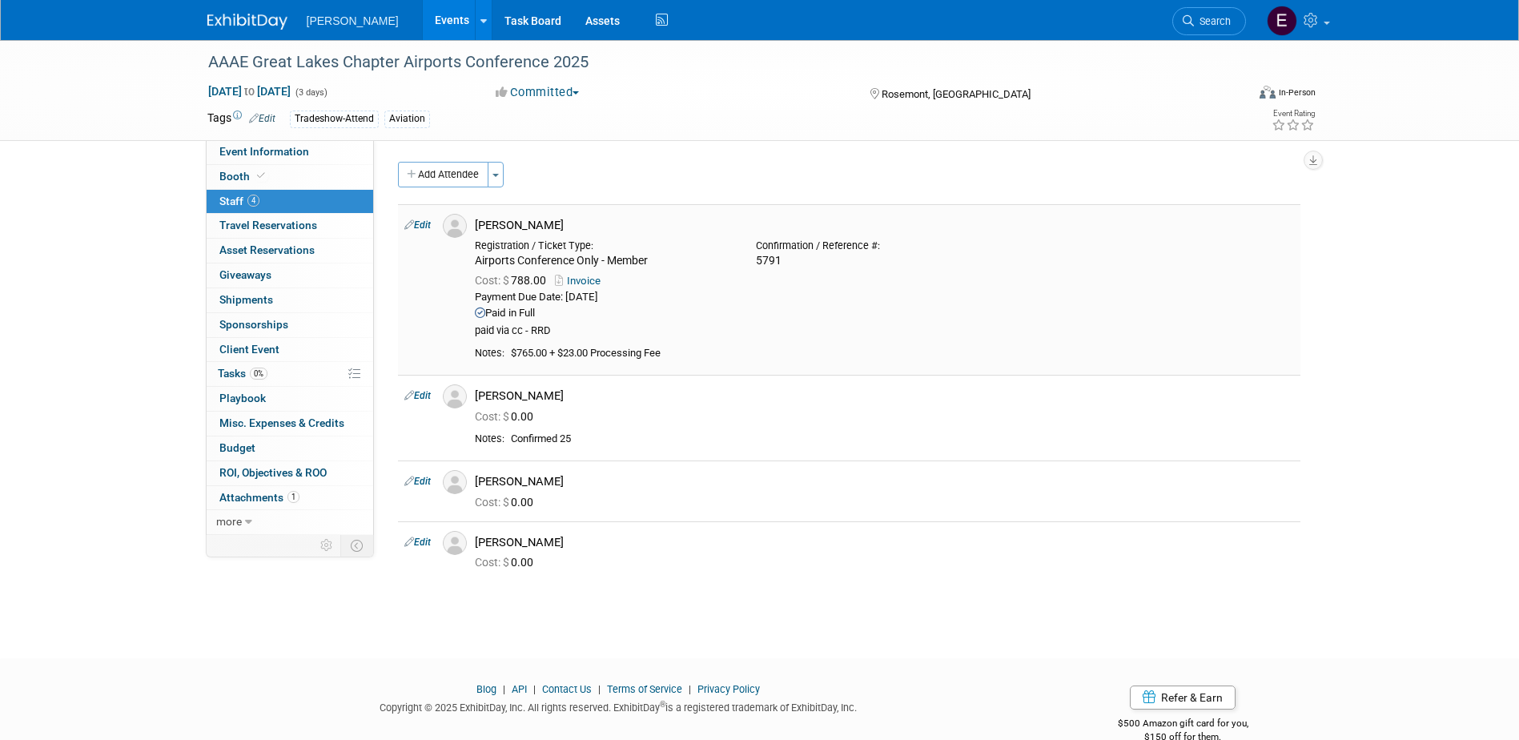
click at [579, 280] on link "Invoice" at bounding box center [581, 281] width 52 height 12
click at [594, 281] on link "Invoice" at bounding box center [581, 281] width 52 height 12
